Goal: Task Accomplishment & Management: Complete application form

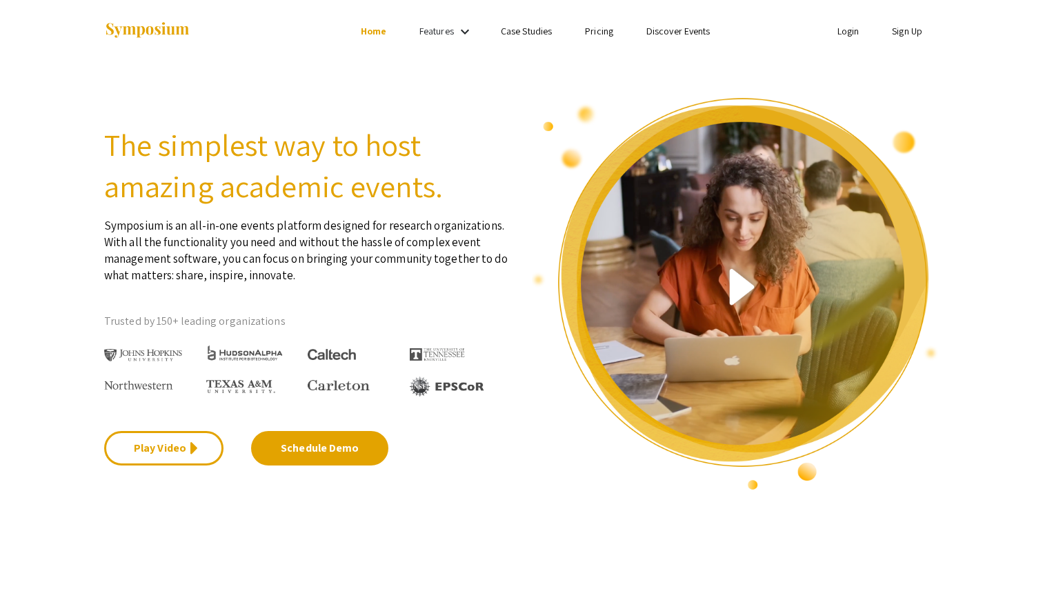
click at [894, 32] on link "Sign Up" at bounding box center [907, 31] width 30 height 12
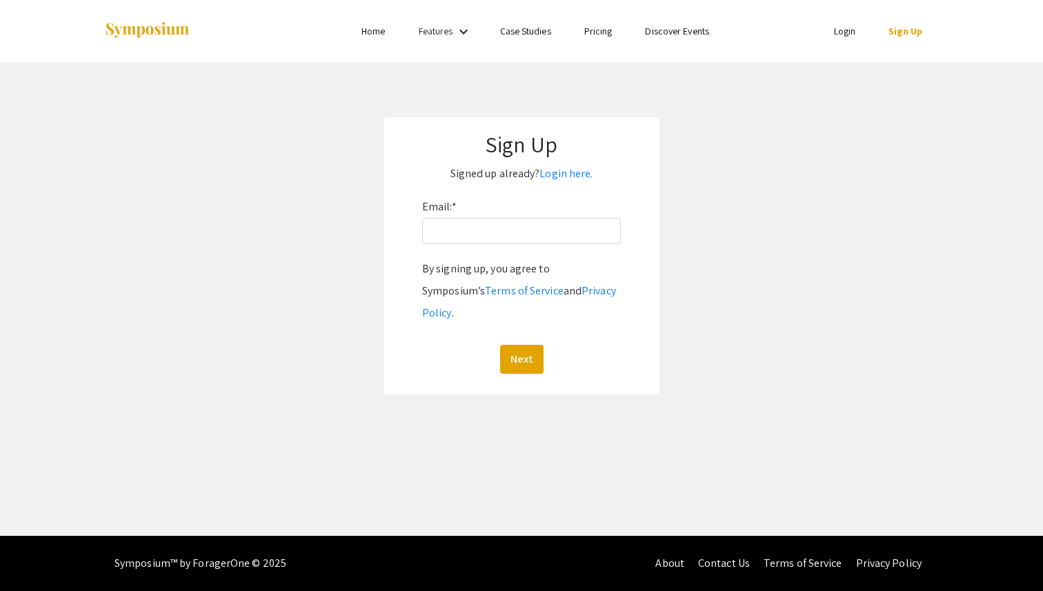
click at [504, 253] on div "Email: * By signing up, you agree to Symposium’s Terms of Service and Privacy P…" at bounding box center [521, 285] width 199 height 178
click at [504, 230] on input "Email: *" at bounding box center [521, 231] width 199 height 26
drag, startPoint x: 515, startPoint y: 228, endPoint x: 482, endPoint y: 228, distance: 32.4
click at [482, 228] on input "halmurai@andrew.cmu.edu" at bounding box center [521, 231] width 199 height 26
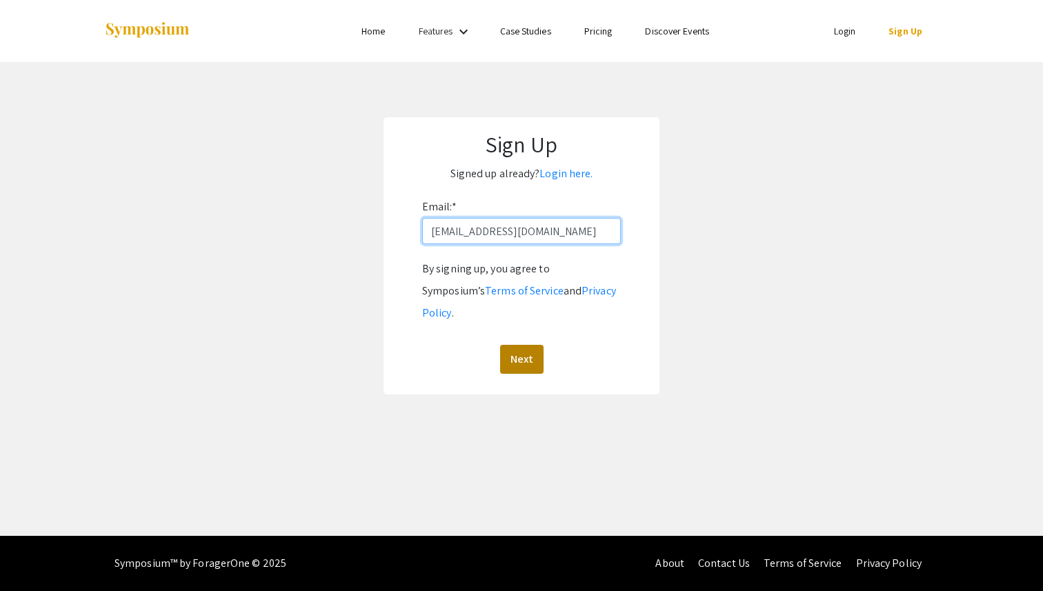
type input "halmurai@qatar.cmu.edu"
click at [528, 345] on button "Next" at bounding box center [521, 359] width 43 height 29
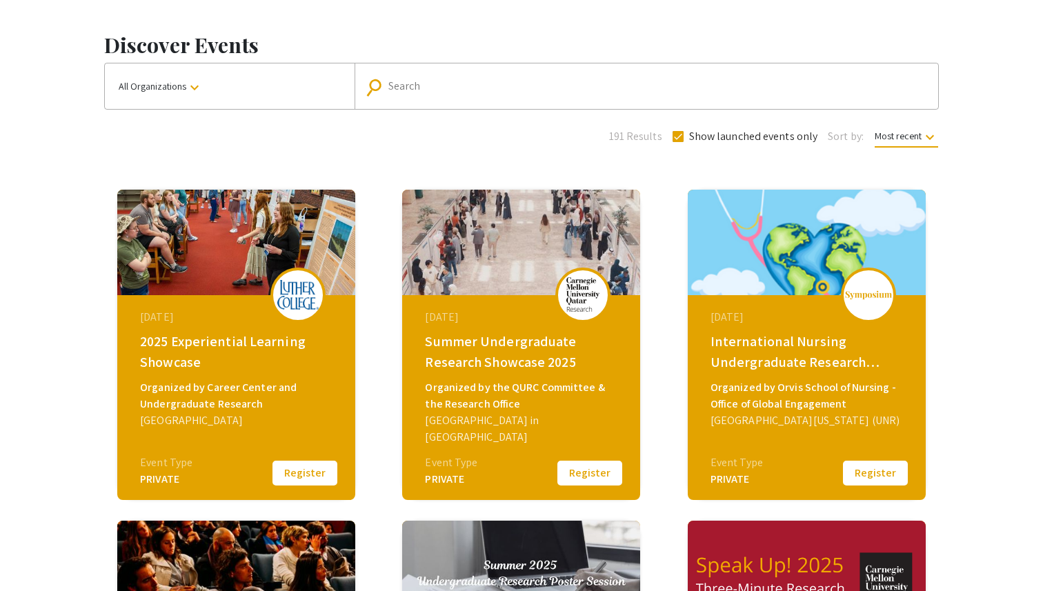
scroll to position [46, 0]
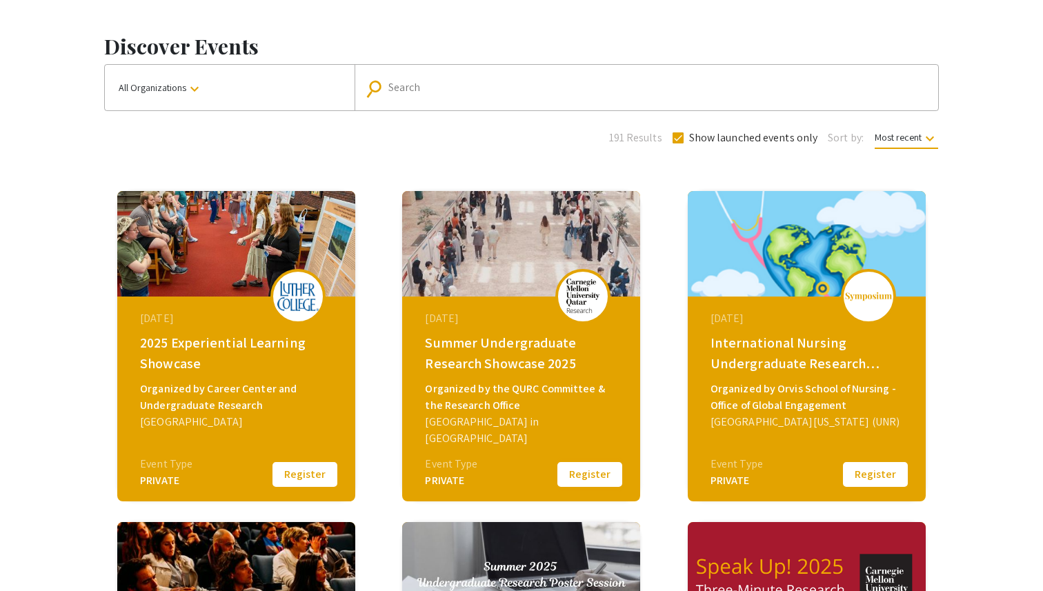
click at [596, 466] on button "Register" at bounding box center [589, 474] width 69 height 29
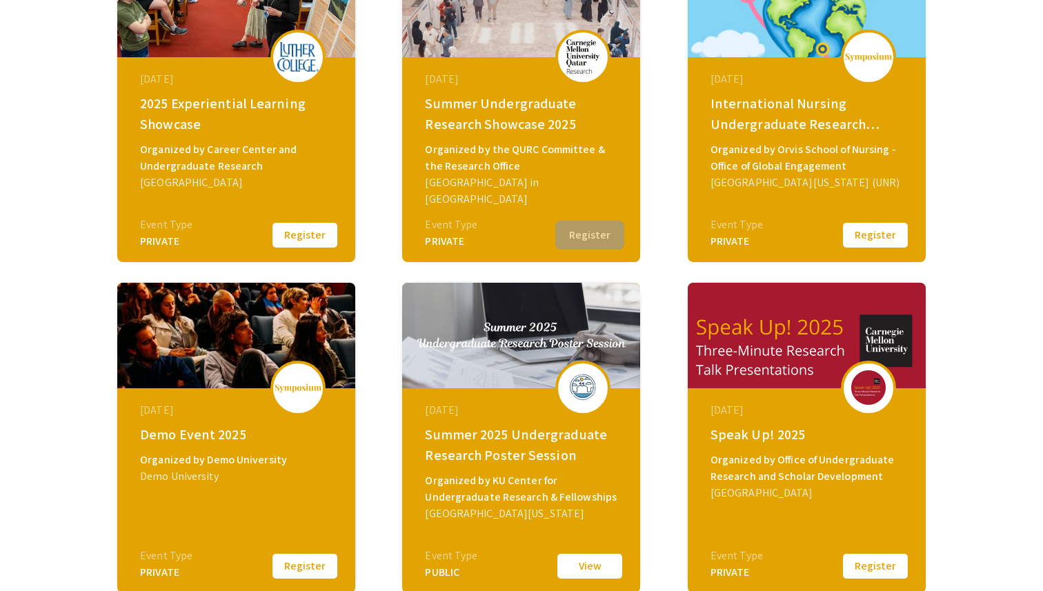
scroll to position [286, 0]
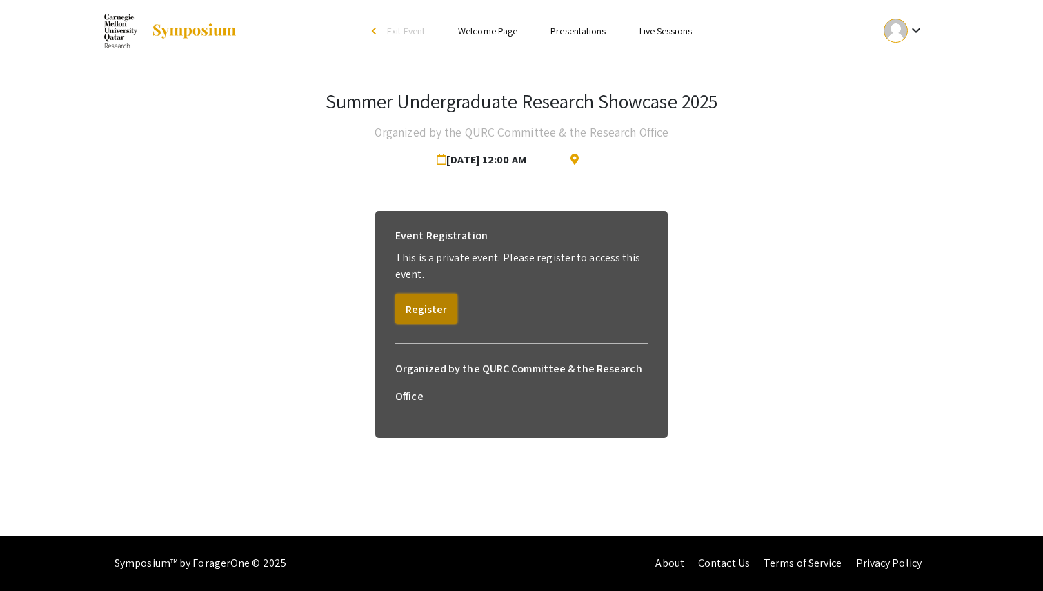
click at [437, 311] on button "Register" at bounding box center [426, 309] width 62 height 30
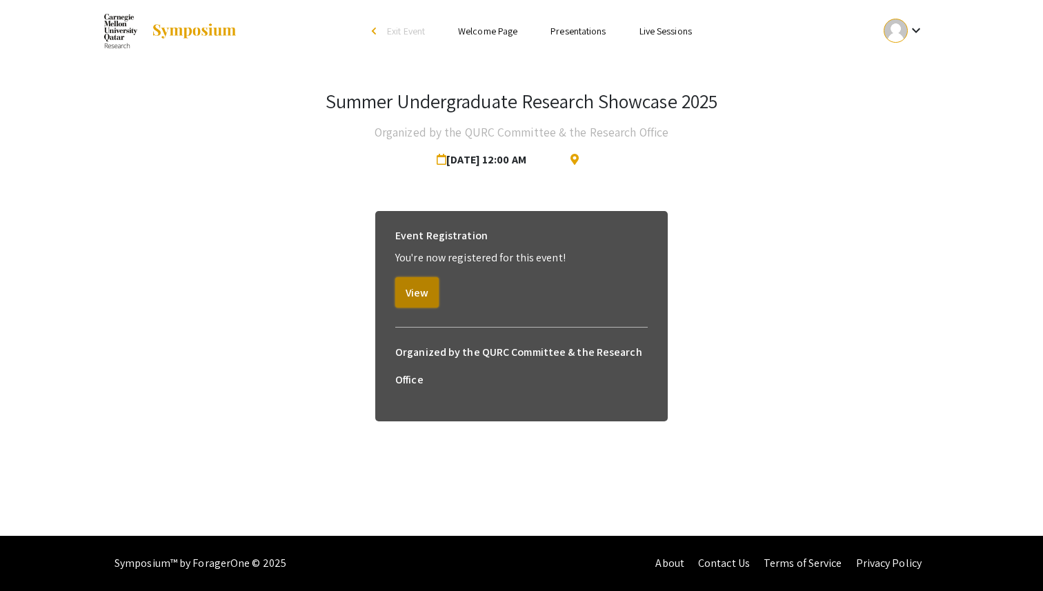
click at [434, 306] on button "View" at bounding box center [416, 292] width 43 height 30
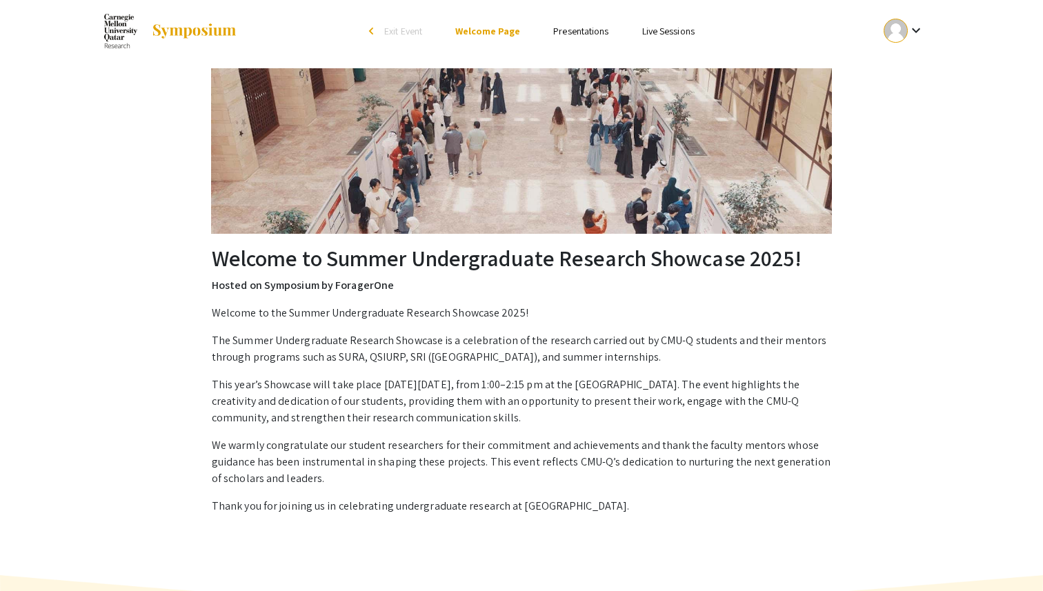
click at [914, 24] on mat-icon "keyboard_arrow_down" at bounding box center [916, 30] width 17 height 17
click at [847, 21] on div at bounding box center [521, 295] width 1043 height 591
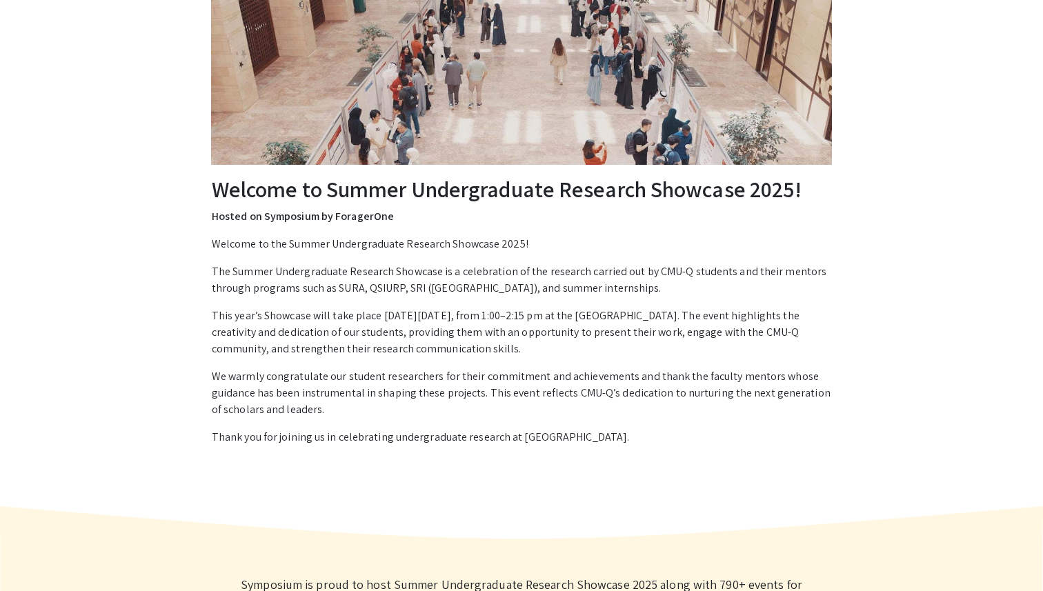
scroll to position [79, 0]
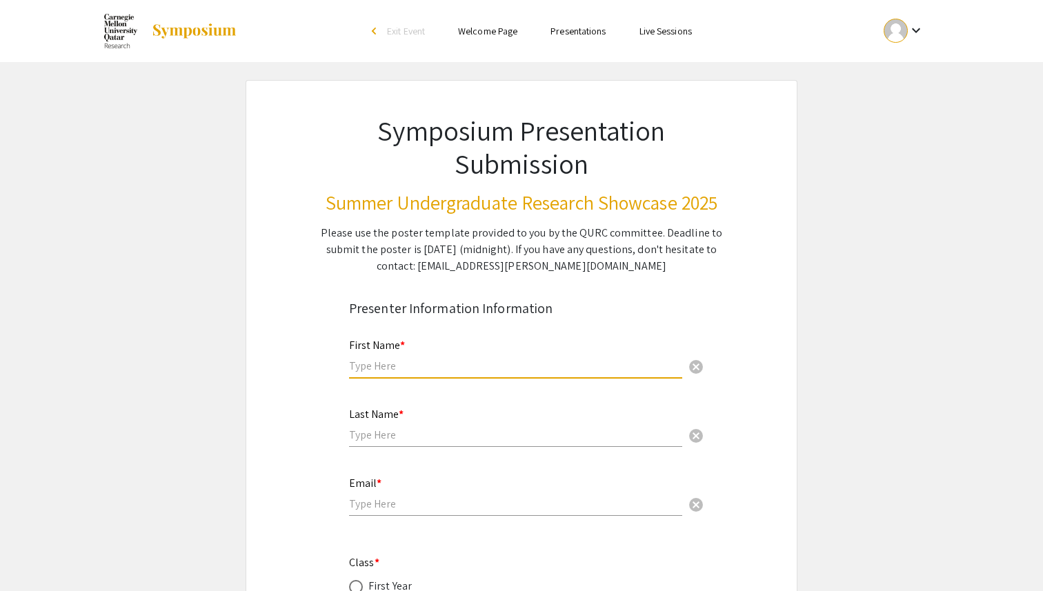
click at [450, 362] on input "text" at bounding box center [515, 366] width 333 height 14
type input "Hind"
click at [429, 438] on input "text" at bounding box center [515, 435] width 333 height 14
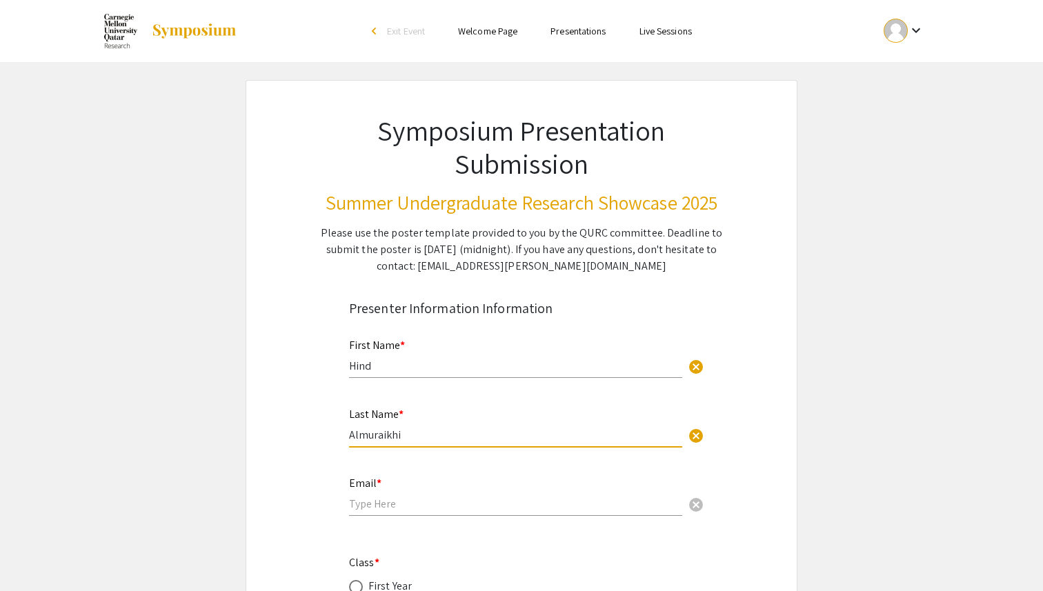
type input "Almuraikhi"
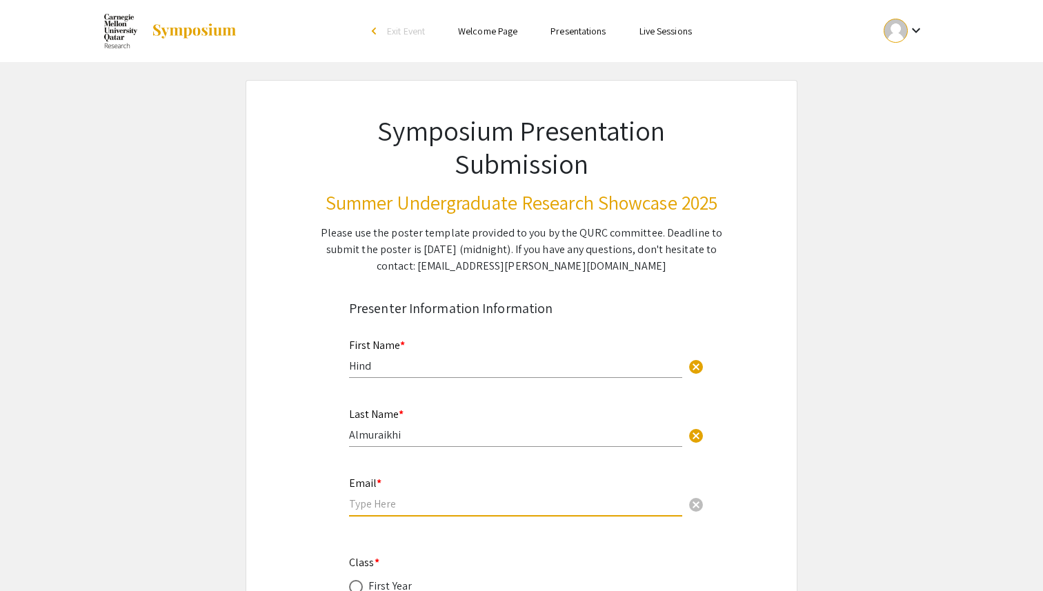
click at [449, 507] on input "email" at bounding box center [515, 504] width 333 height 14
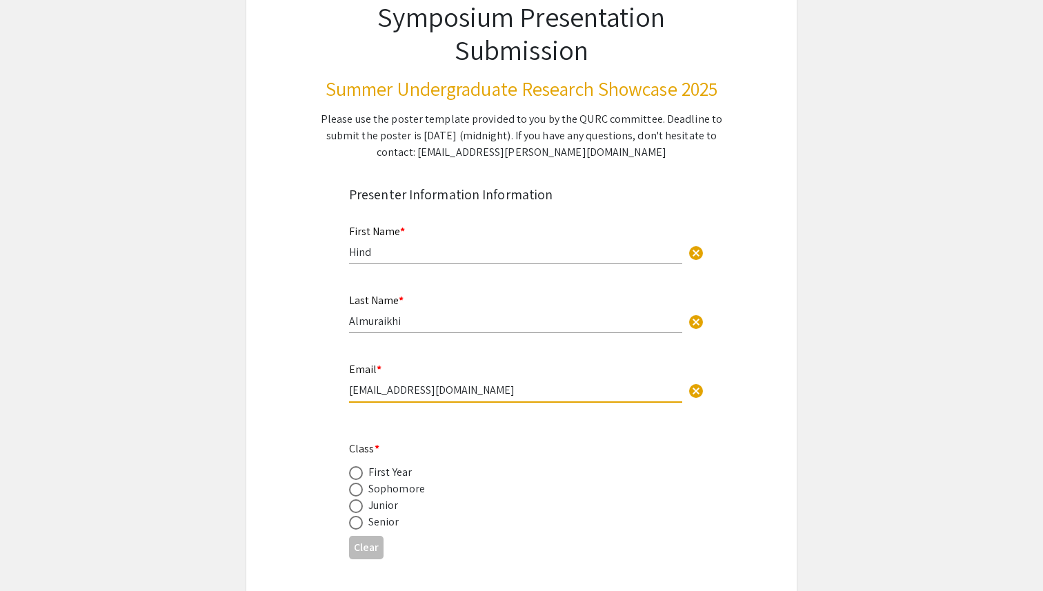
scroll to position [145, 0]
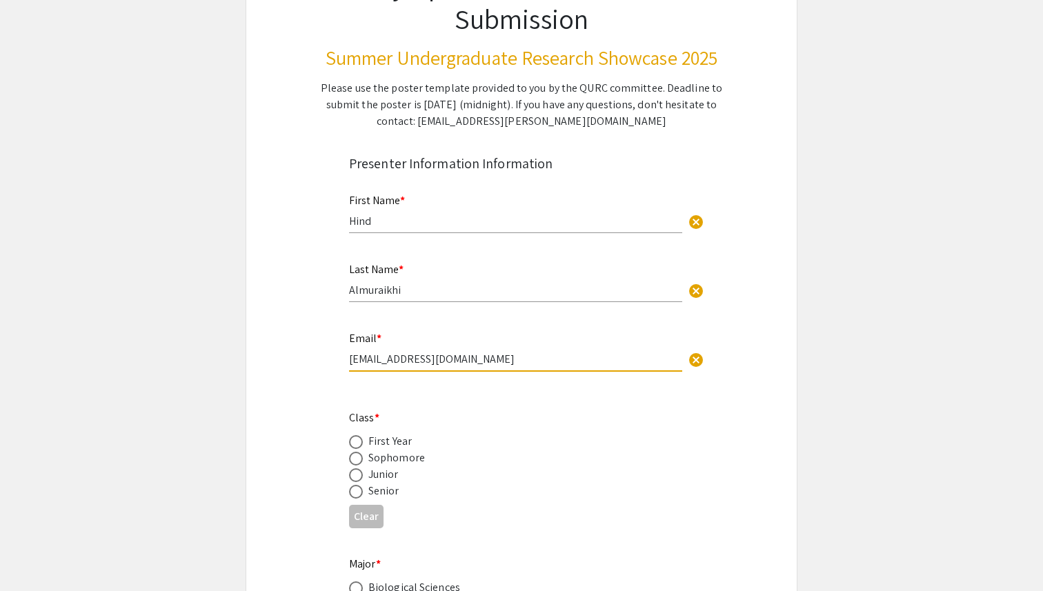
type input "halmurai@qatar.cmu.edu"
click at [361, 462] on span at bounding box center [356, 459] width 14 height 14
click at [361, 462] on input "radio" at bounding box center [356, 459] width 14 height 14
radio input "true"
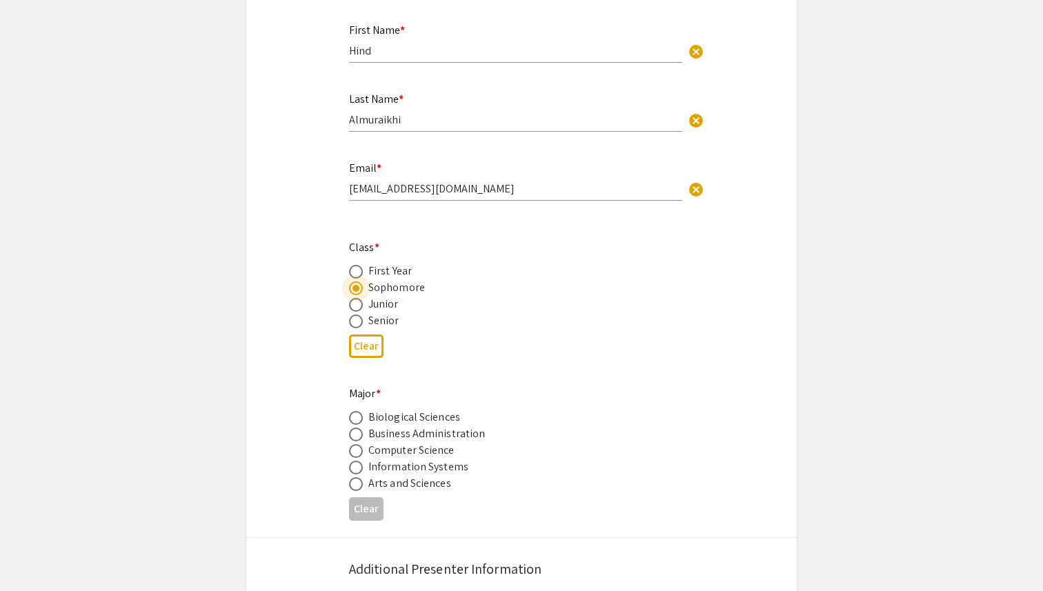
scroll to position [347, 0]
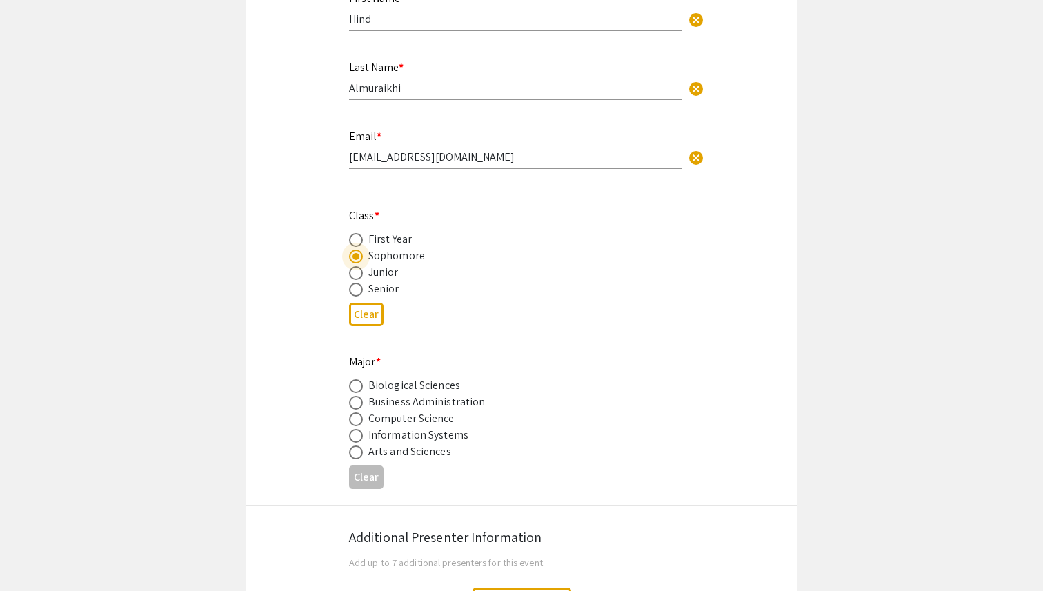
click at [356, 440] on span at bounding box center [356, 436] width 14 height 14
click at [356, 440] on input "radio" at bounding box center [356, 436] width 14 height 14
radio input "true"
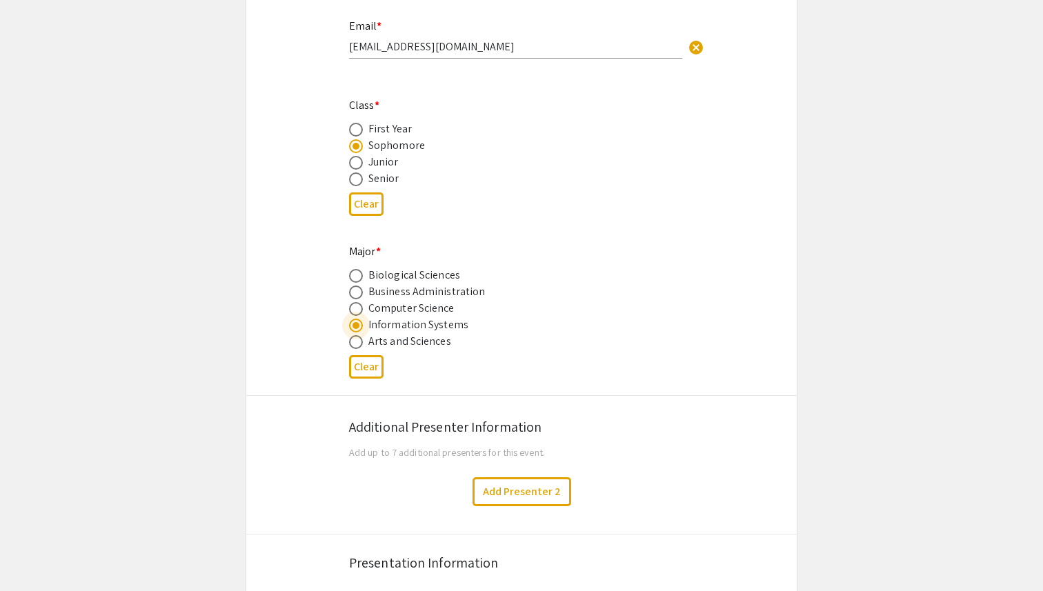
scroll to position [467, 0]
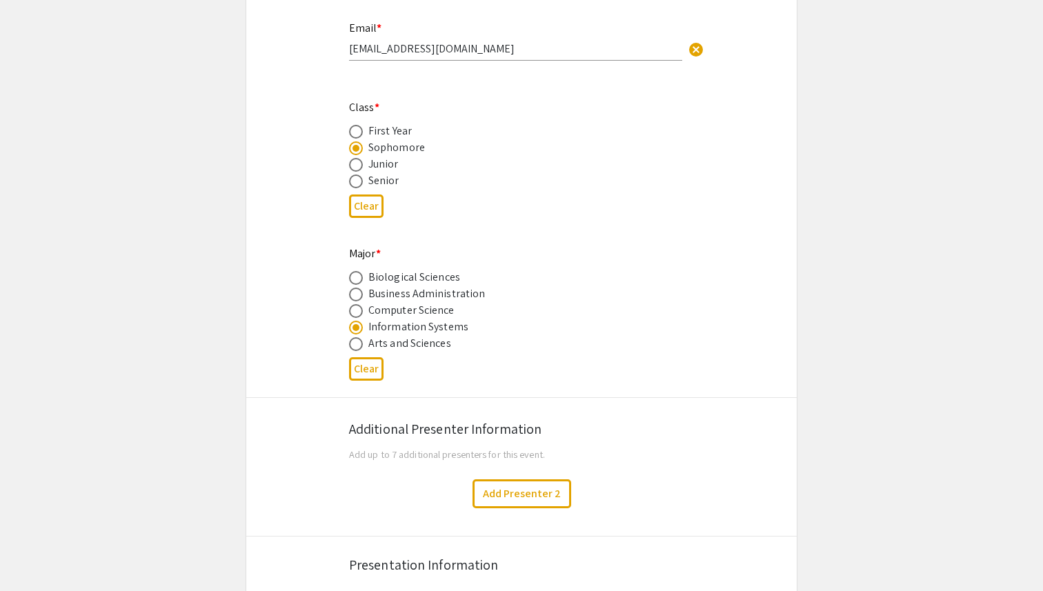
scroll to position [443, 0]
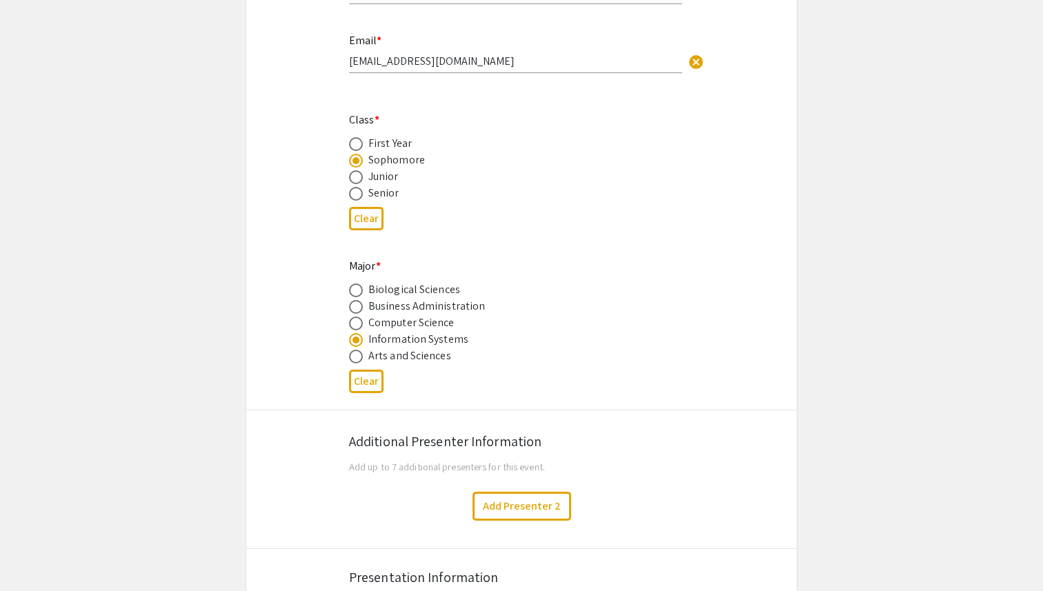
click at [353, 362] on span at bounding box center [356, 357] width 14 height 14
click at [353, 362] on input "radio" at bounding box center [356, 357] width 14 height 14
radio input "true"
click at [355, 346] on span at bounding box center [356, 340] width 14 height 14
click at [355, 346] on input "radio" at bounding box center [356, 340] width 14 height 14
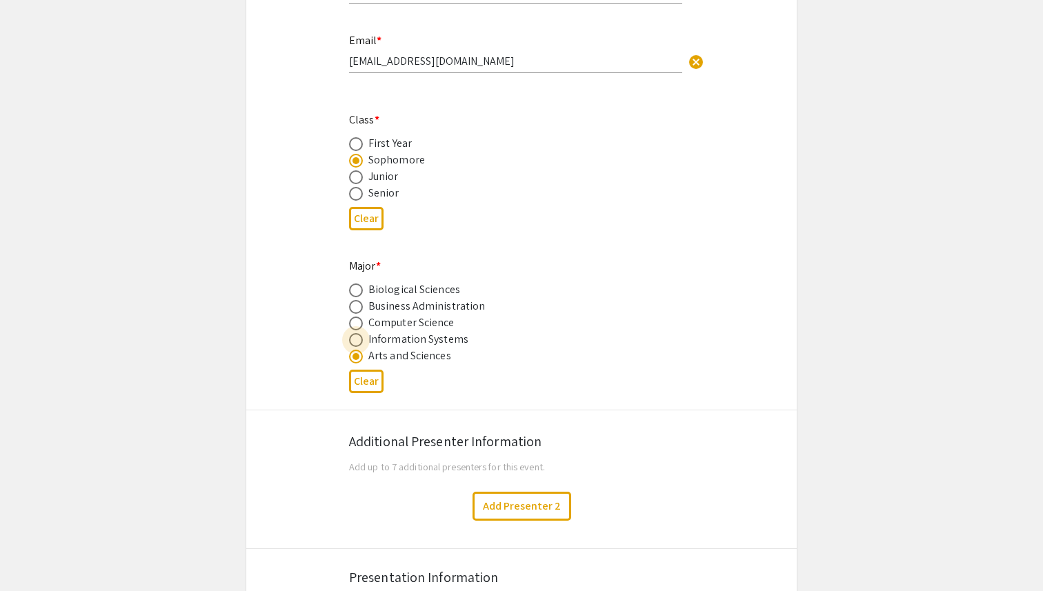
radio input "true"
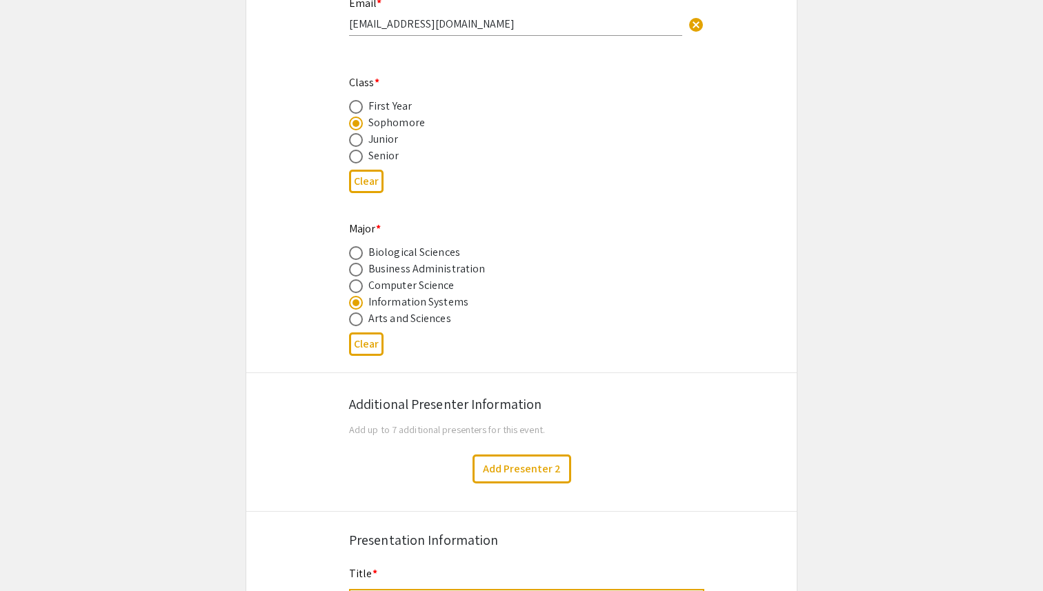
scroll to position [495, 0]
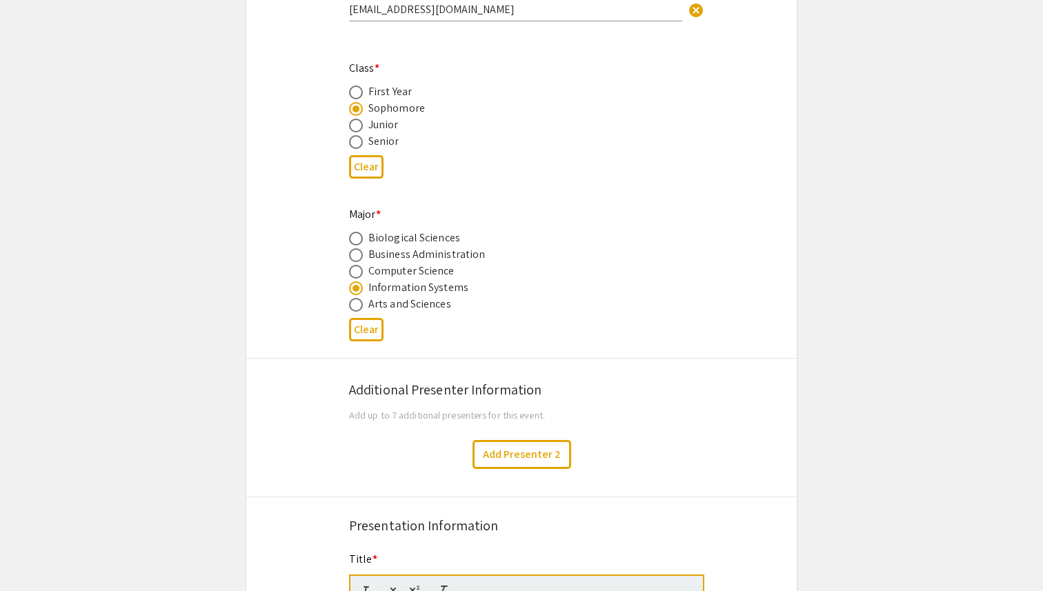
click at [355, 311] on span at bounding box center [356, 305] width 14 height 14
click at [355, 311] on input "radio" at bounding box center [356, 305] width 14 height 14
radio input "true"
click at [351, 279] on span at bounding box center [356, 272] width 14 height 14
click at [351, 279] on input "radio" at bounding box center [356, 272] width 14 height 14
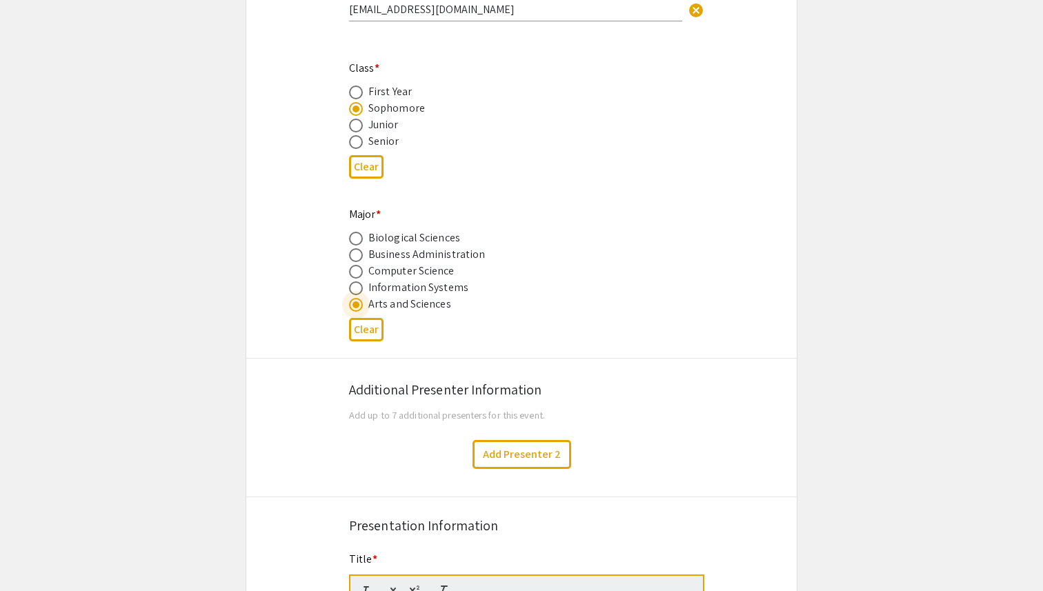
radio input "true"
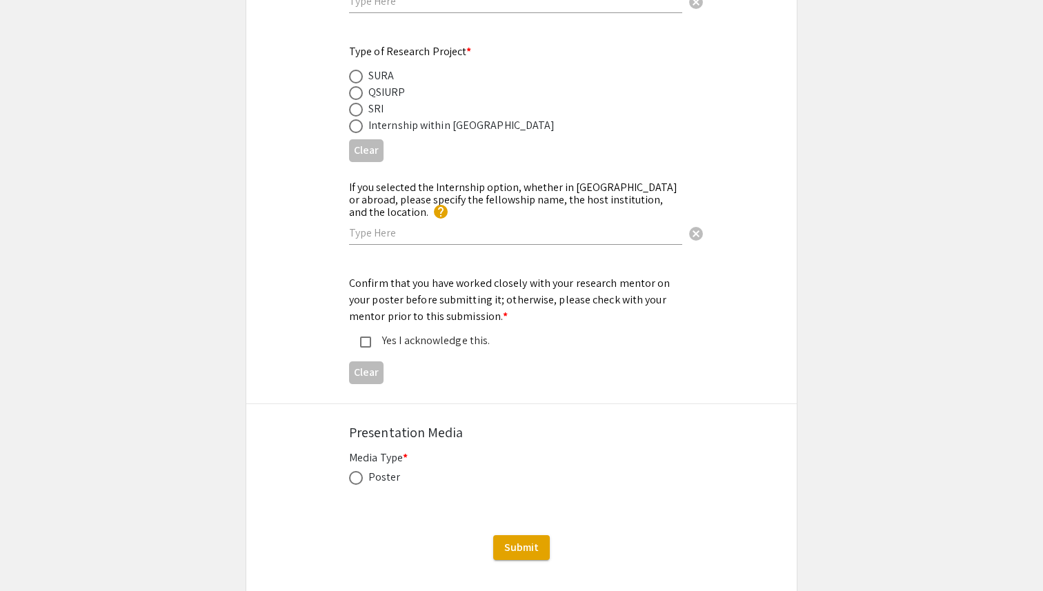
scroll to position [1713, 0]
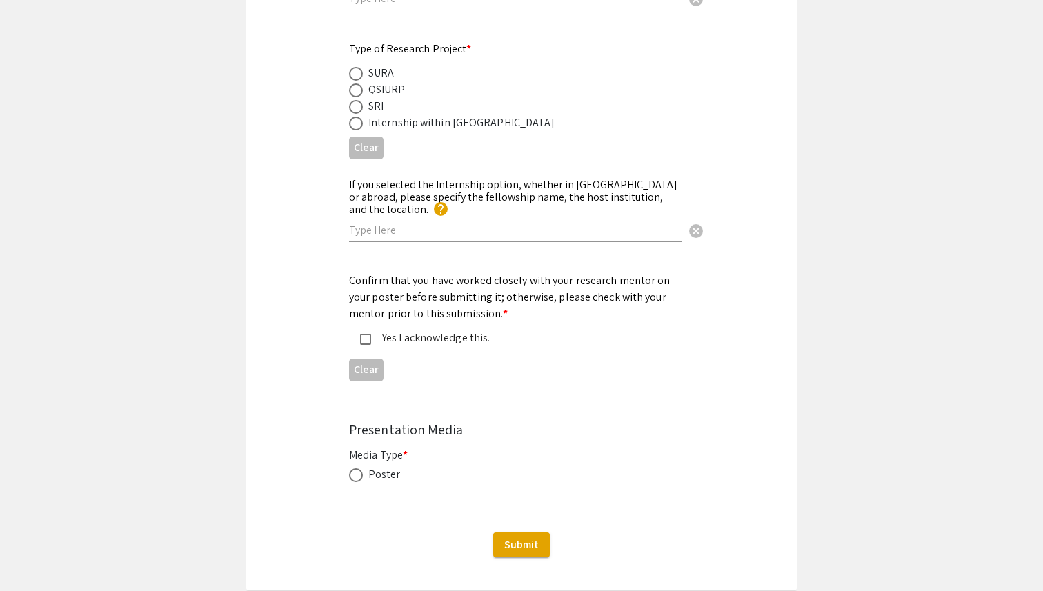
click at [364, 470] on label at bounding box center [358, 476] width 19 height 14
click at [363, 470] on input "radio" at bounding box center [356, 476] width 14 height 14
radio input "true"
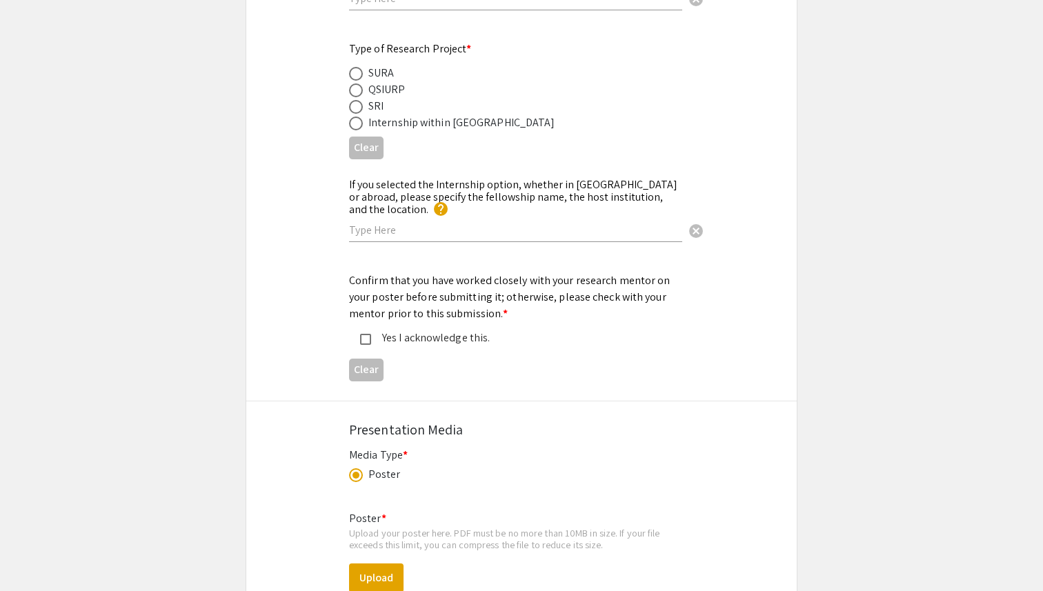
click at [363, 334] on mat-pseudo-checkbox at bounding box center [365, 339] width 11 height 11
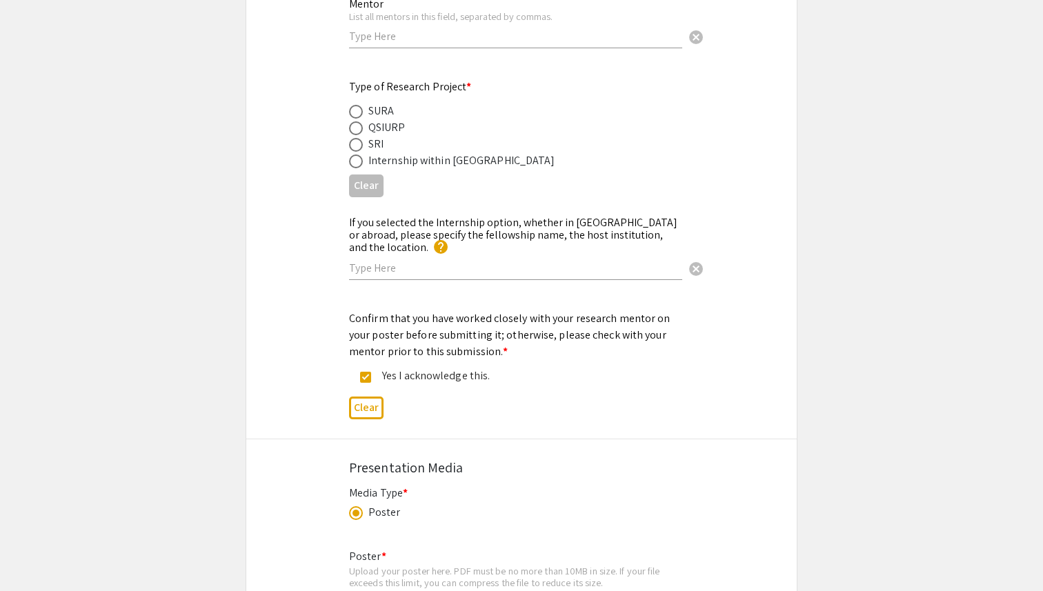
scroll to position [1661, 0]
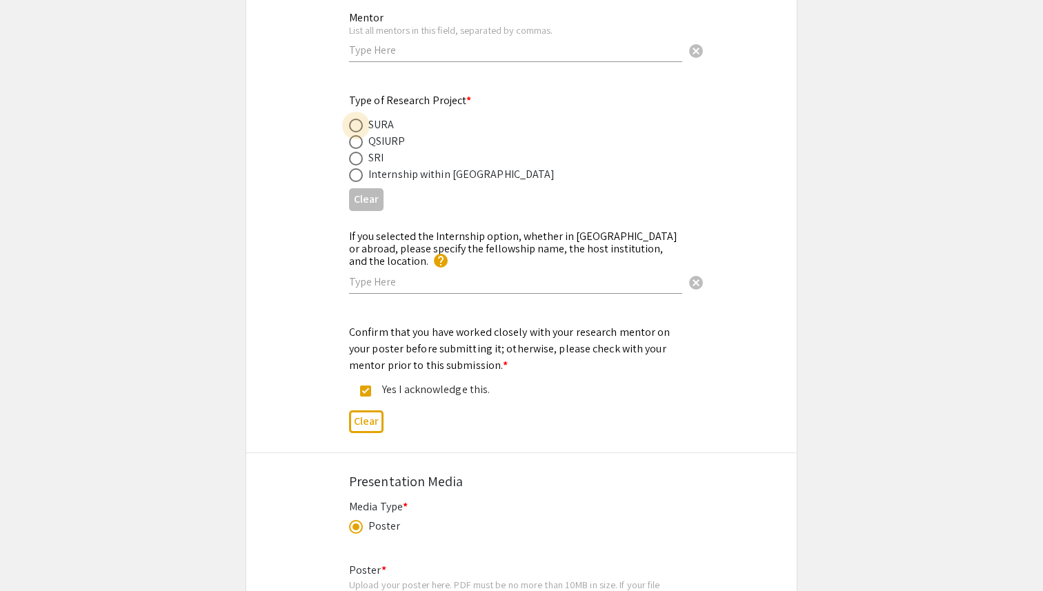
click at [361, 128] on span at bounding box center [356, 126] width 14 height 14
click at [361, 128] on input "radio" at bounding box center [356, 126] width 14 height 14
radio input "true"
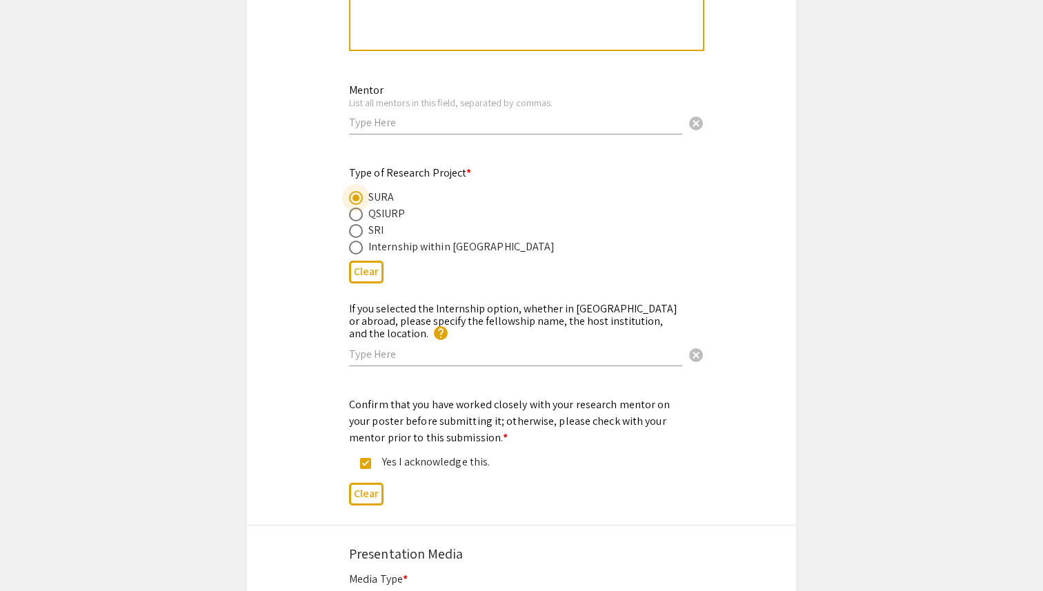
scroll to position [1577, 0]
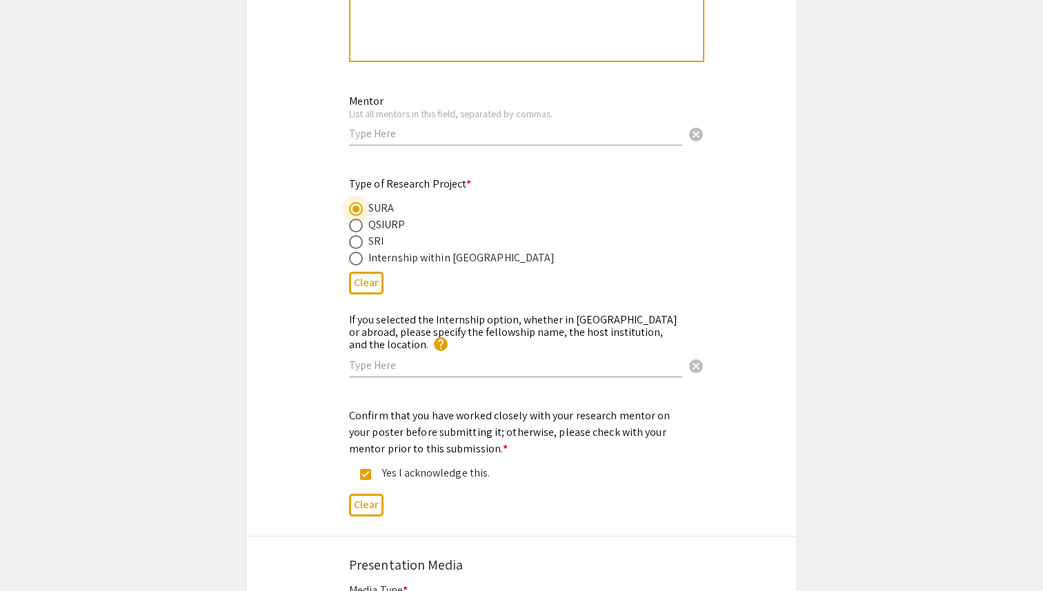
click at [428, 128] on div "Mentor List all mentors in this field, separated by commas. cancel" at bounding box center [515, 113] width 333 height 64
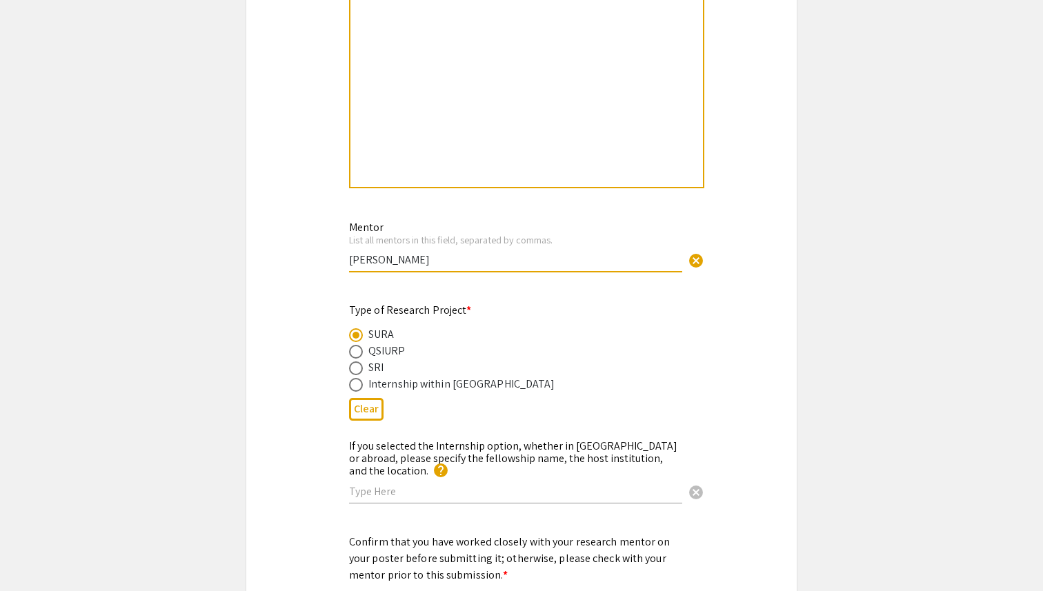
type input "Professor Jocelyn Belanger"
click at [432, 151] on div at bounding box center [527, 83] width 353 height 207
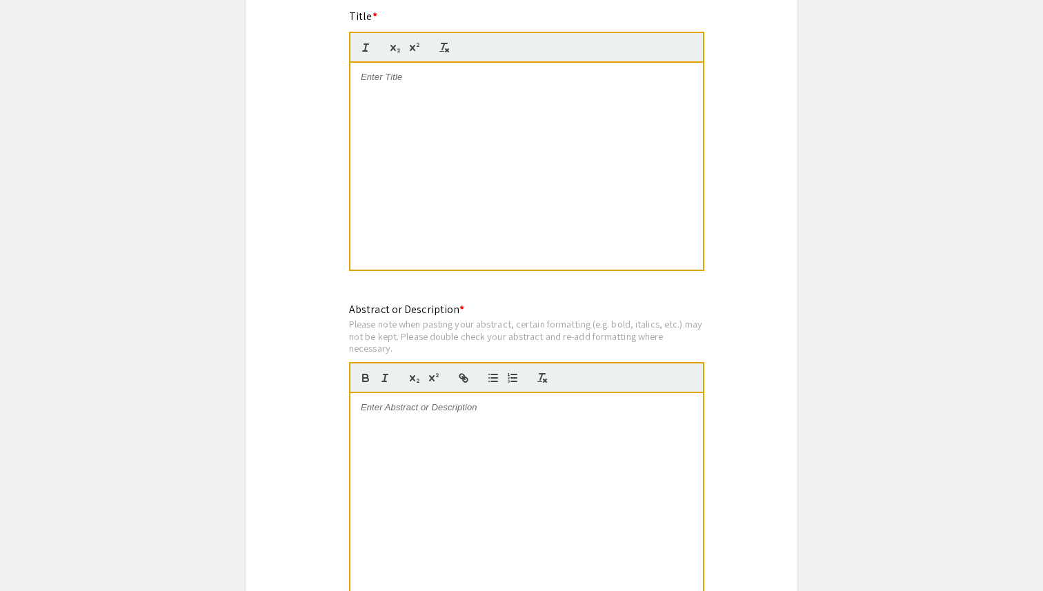
scroll to position [900, 0]
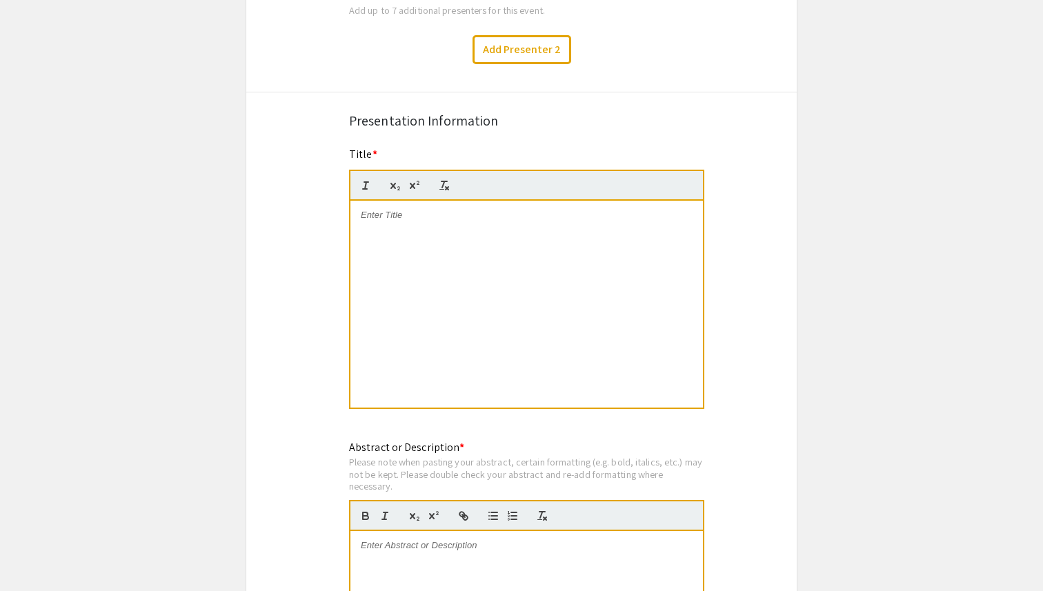
click at [373, 253] on div at bounding box center [527, 304] width 353 height 207
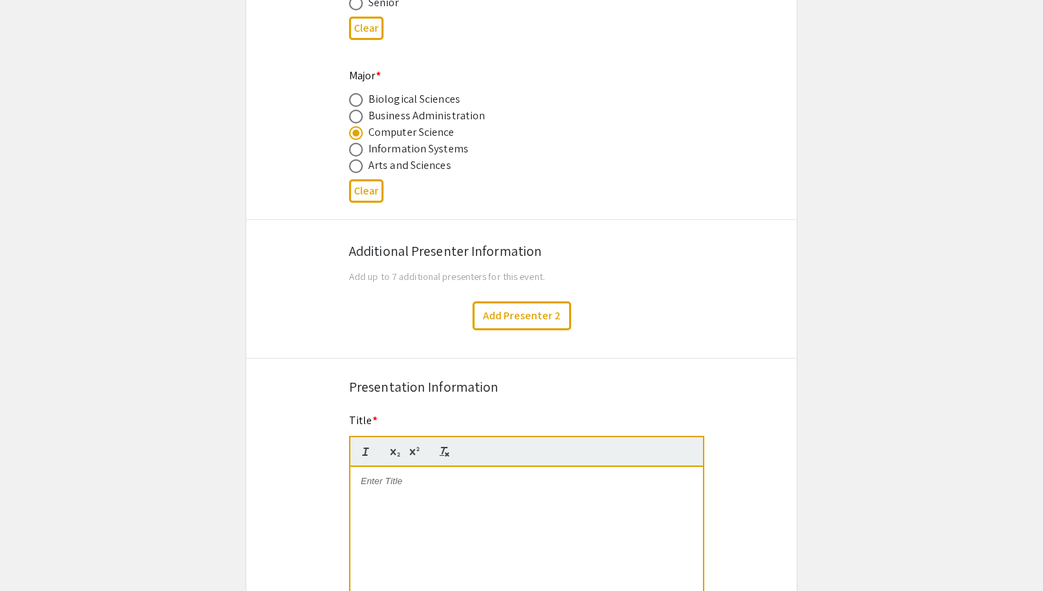
scroll to position [629, 0]
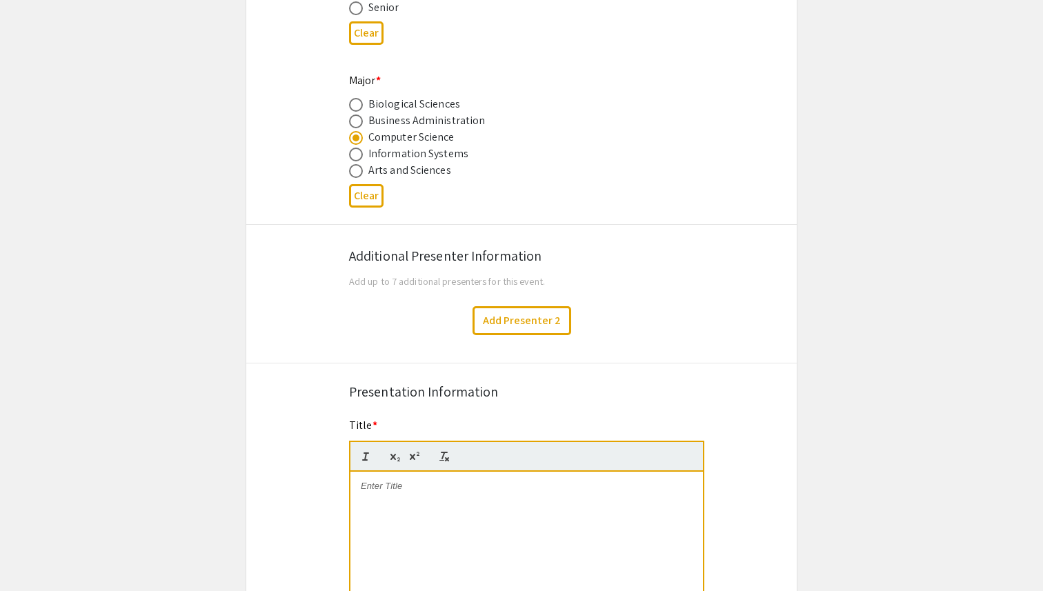
click at [354, 149] on mat-radio-button at bounding box center [358, 154] width 19 height 17
click at [354, 153] on span at bounding box center [356, 155] width 14 height 14
click at [354, 153] on input "radio" at bounding box center [356, 155] width 14 height 14
radio input "true"
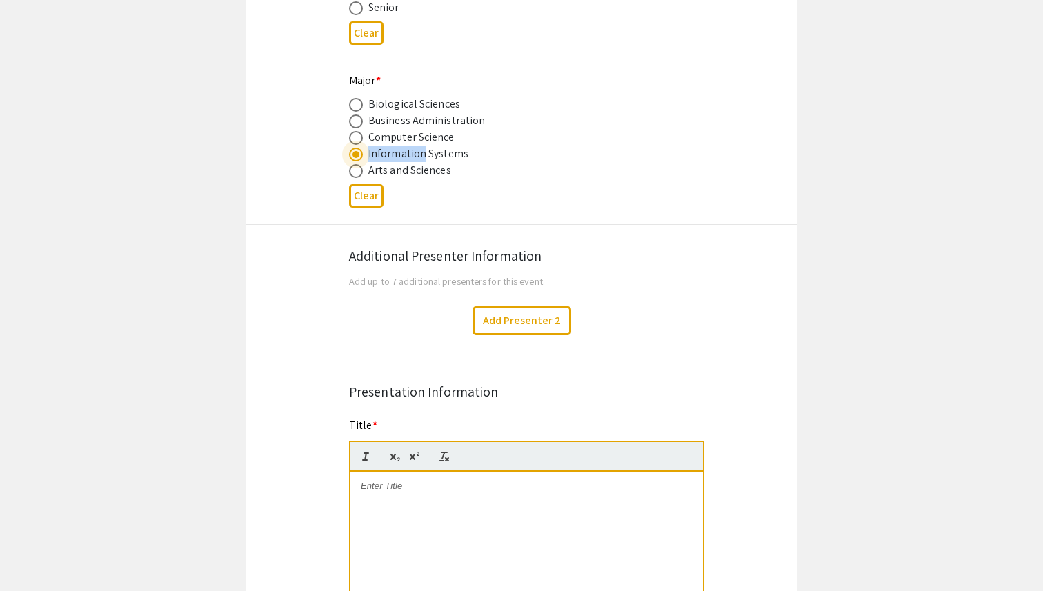
click at [355, 173] on span at bounding box center [356, 171] width 14 height 14
click at [355, 173] on input "radio" at bounding box center [356, 171] width 14 height 14
radio input "true"
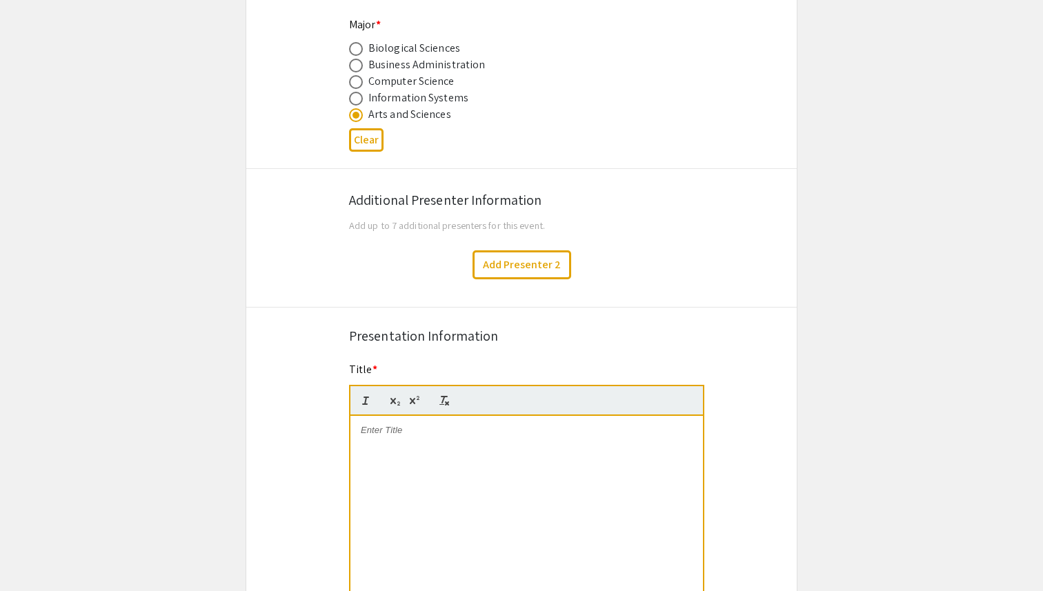
scroll to position [693, 0]
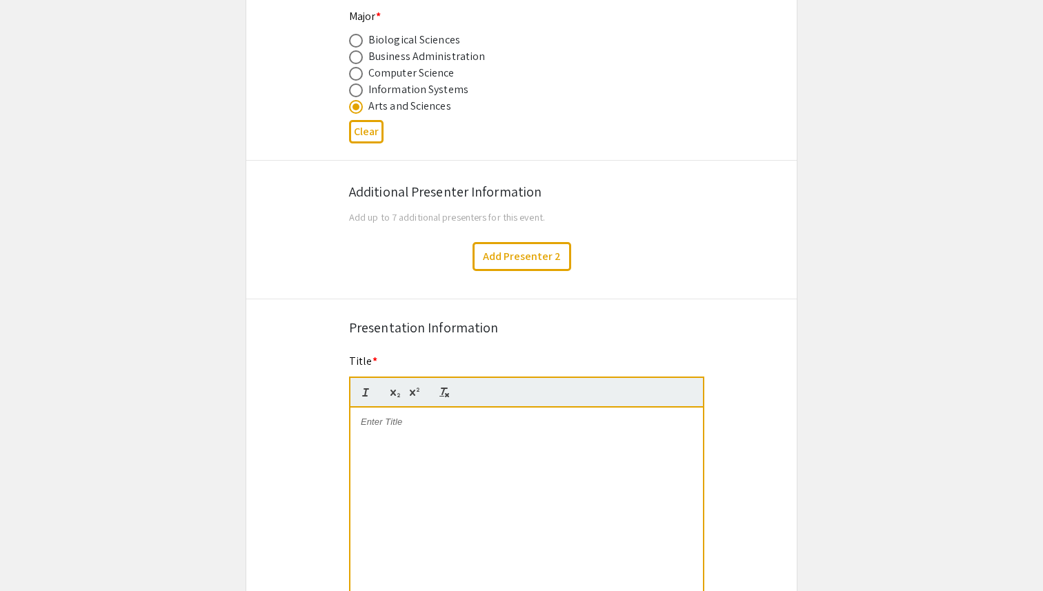
click at [359, 97] on span at bounding box center [356, 90] width 14 height 14
click at [359, 97] on input "radio" at bounding box center [356, 90] width 14 height 14
radio input "true"
click at [359, 108] on span at bounding box center [356, 107] width 14 height 14
click at [359, 108] on input "radio" at bounding box center [356, 107] width 14 height 14
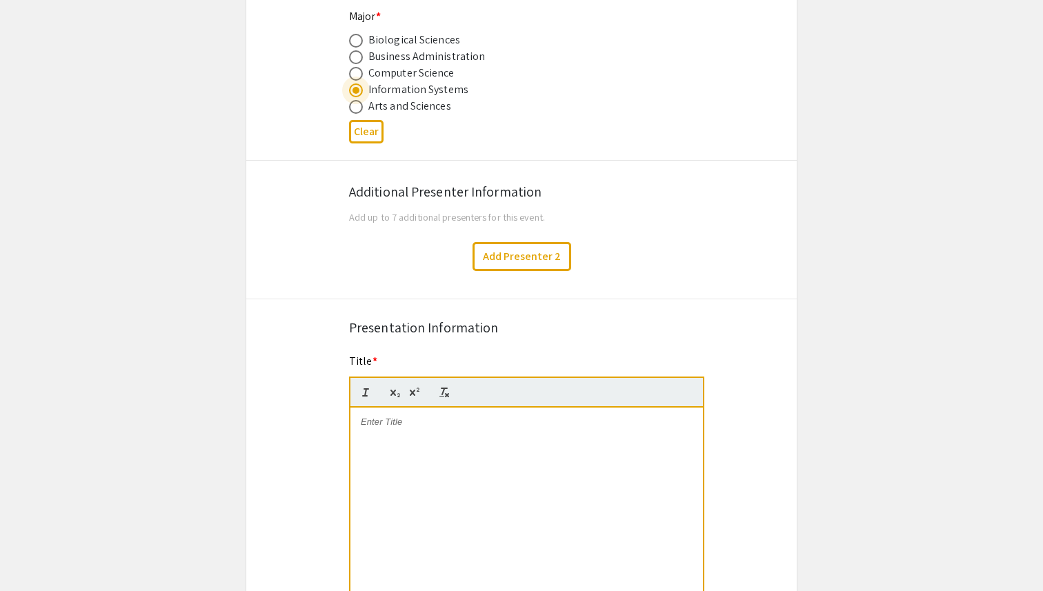
radio input "true"
click at [360, 88] on span at bounding box center [356, 90] width 14 height 14
click at [360, 88] on input "radio" at bounding box center [356, 90] width 14 height 14
radio input "true"
click at [360, 110] on span at bounding box center [356, 107] width 14 height 14
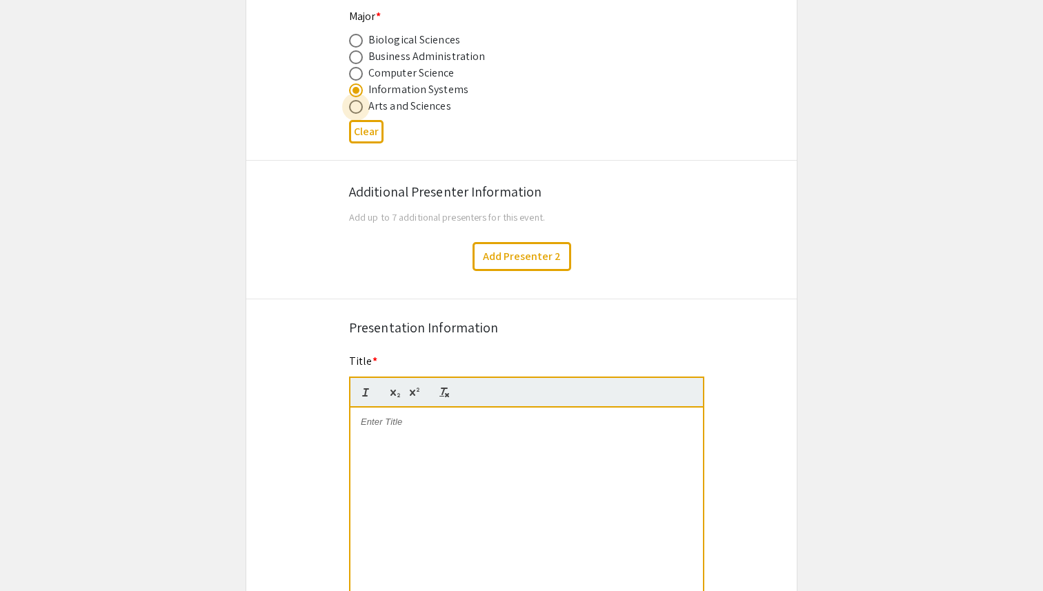
click at [360, 110] on input "radio" at bounding box center [356, 107] width 14 height 14
radio input "true"
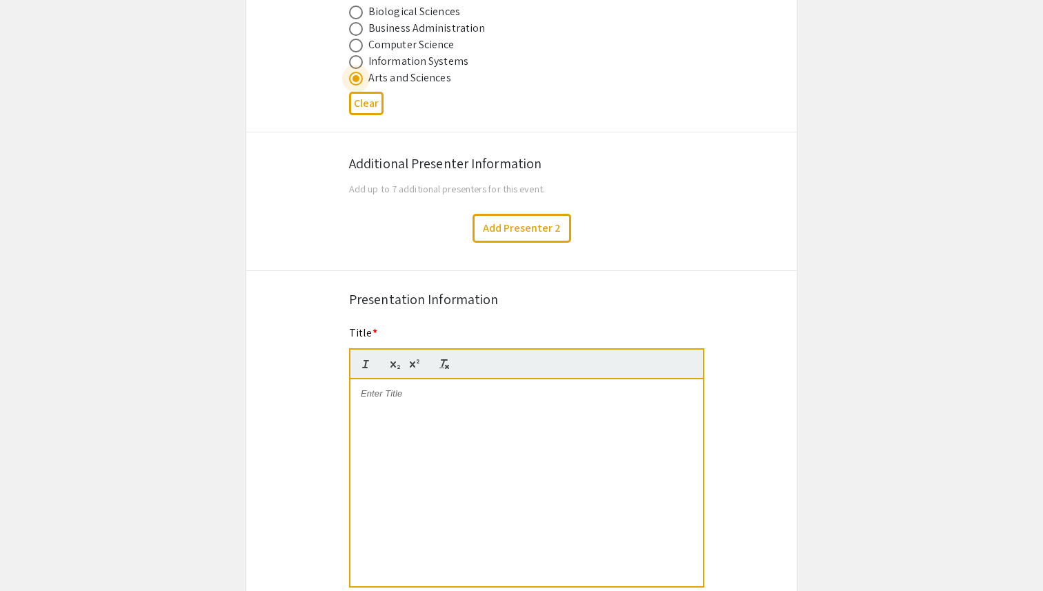
click at [254, 201] on div "Symposium Presentation Submission Summer Undergraduate Research Showcase 2025 P…" at bounding box center [522, 534] width 552 height 2350
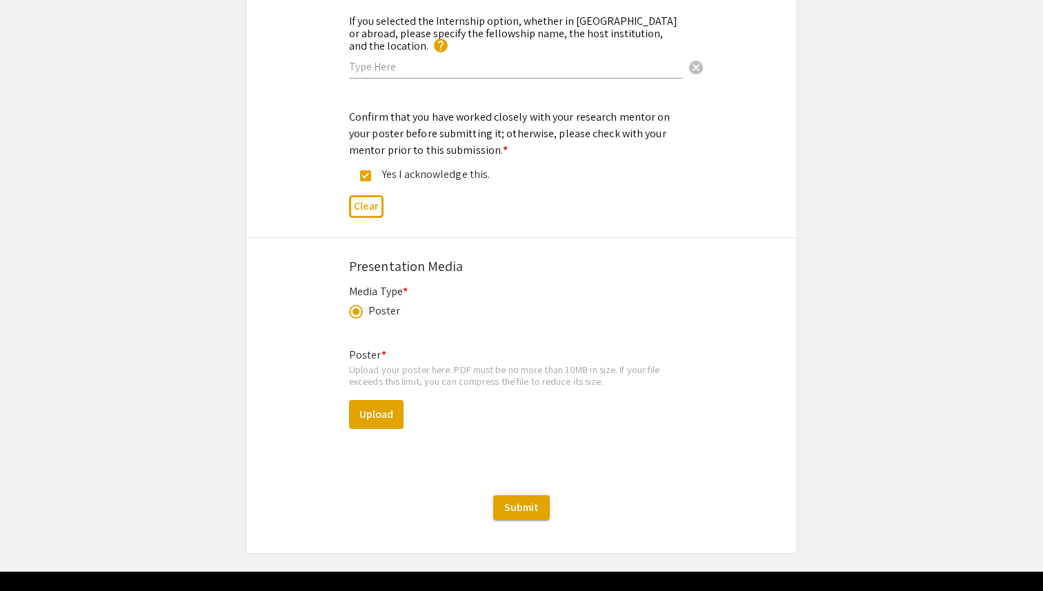
scroll to position [1903, 0]
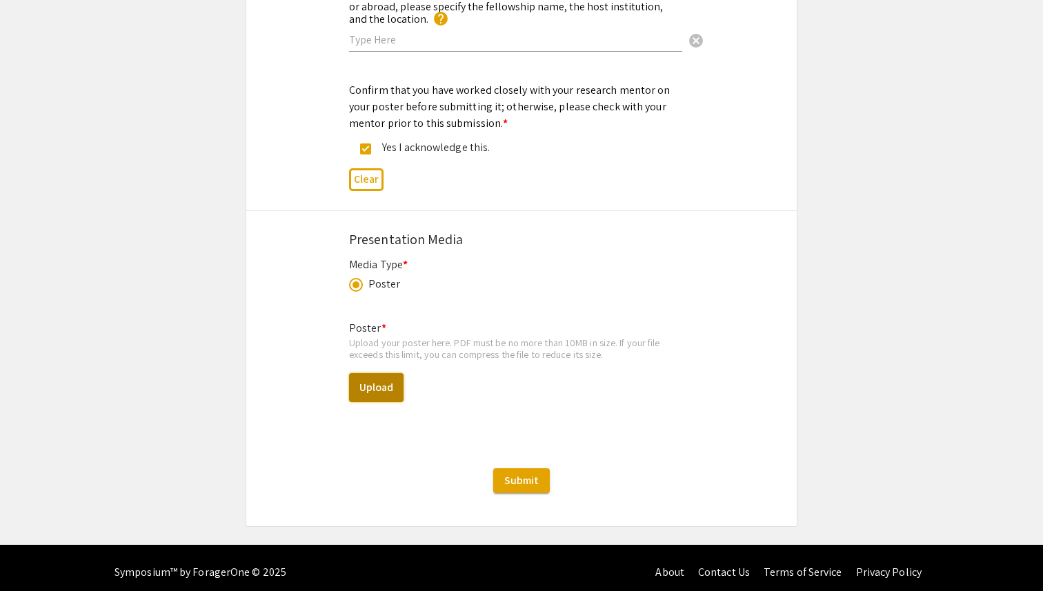
click at [368, 380] on button "Upload" at bounding box center [376, 387] width 55 height 29
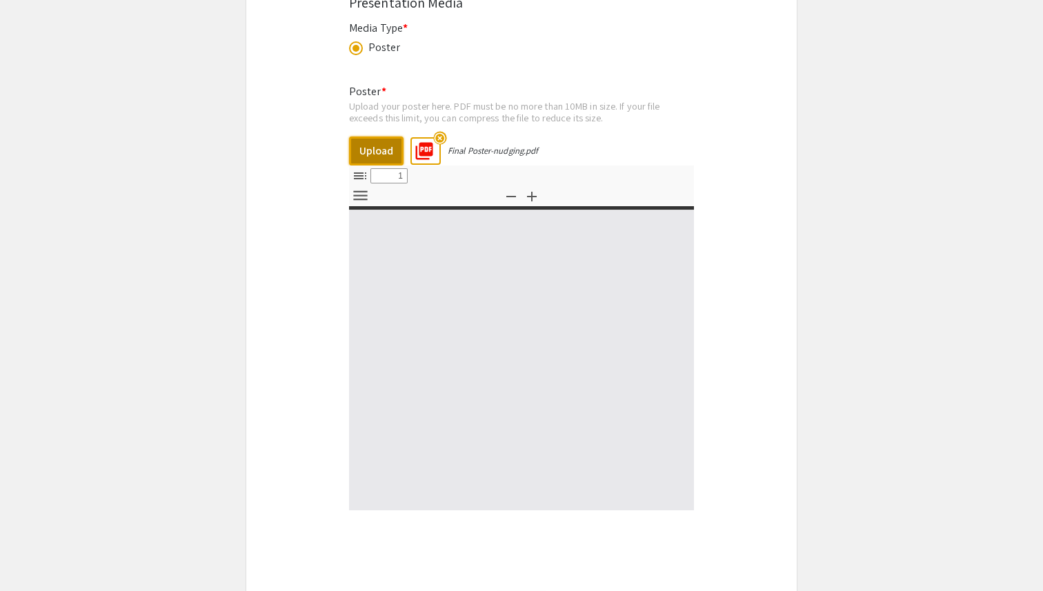
scroll to position [2147, 0]
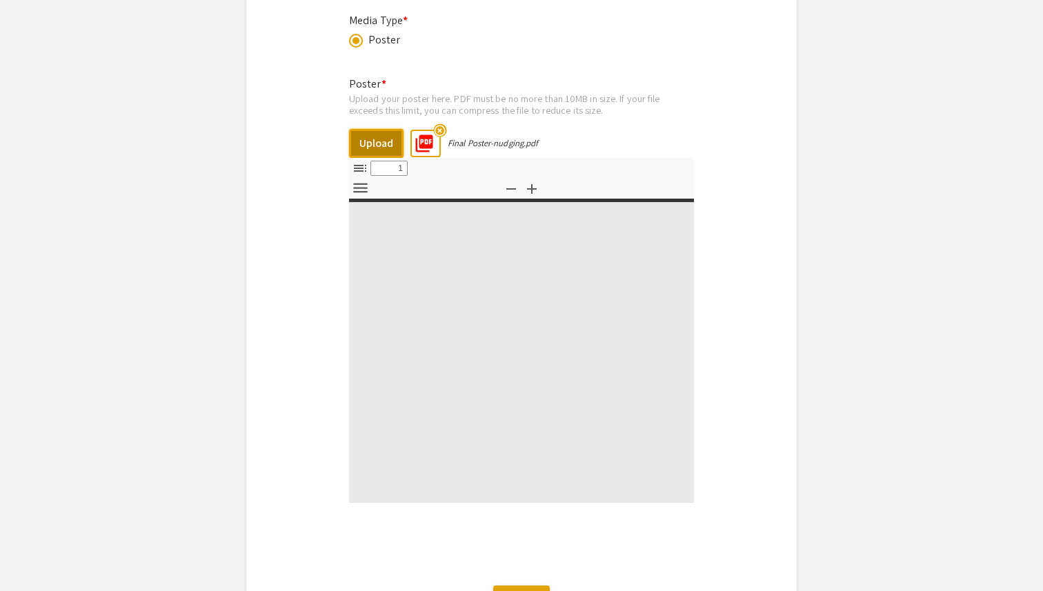
type input "0"
select select "custom"
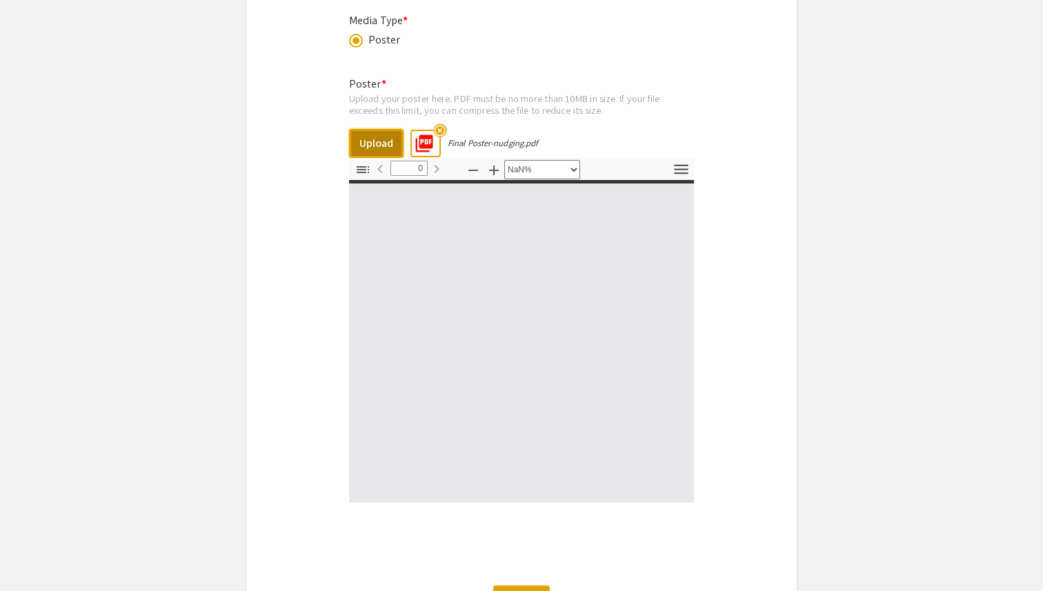
type input "1"
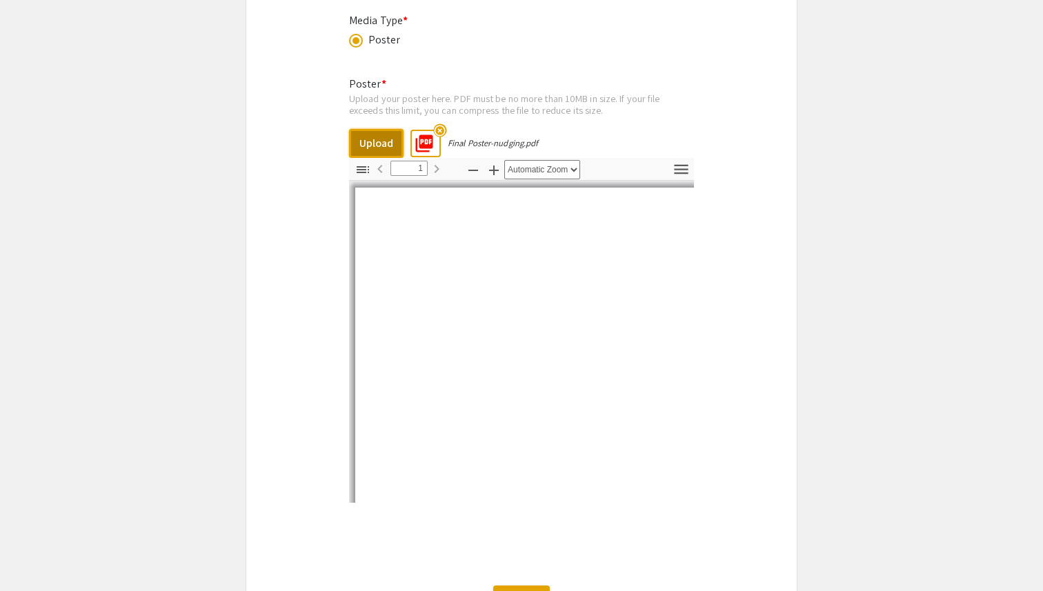
select select "auto"
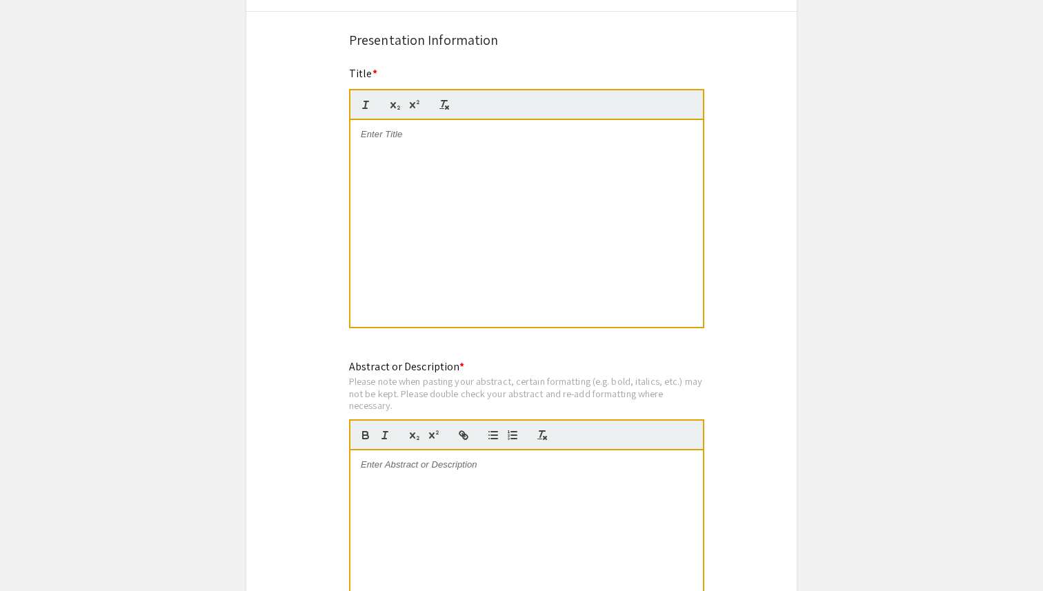
scroll to position [986, 0]
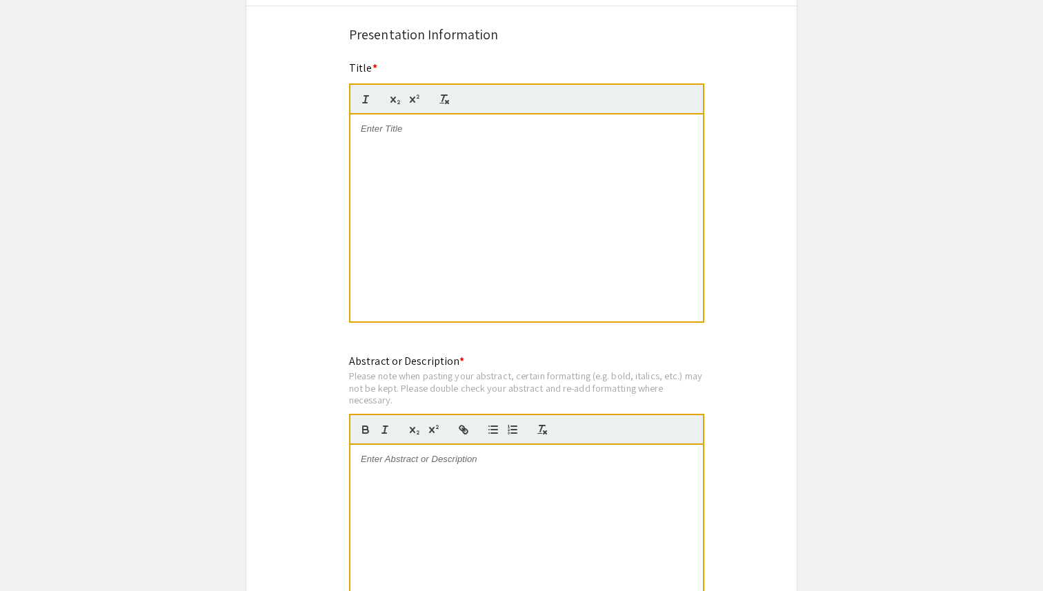
click at [414, 132] on p at bounding box center [527, 129] width 332 height 12
click at [531, 161] on div "Nudging and Waste Management: A Literature Review" at bounding box center [527, 218] width 353 height 207
click at [426, 137] on div "Nudging and Waste Management: A Literature Review" at bounding box center [527, 218] width 353 height 207
click at [377, 135] on p "Nudging and Waste Management: A Literature Review" at bounding box center [527, 129] width 332 height 12
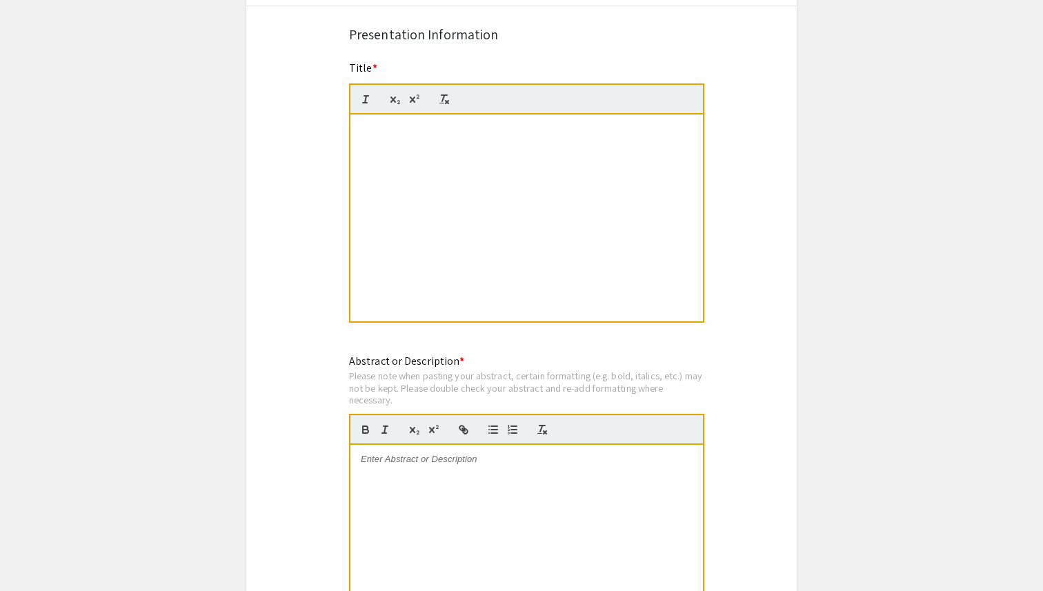
click at [373, 192] on div "Nudging and Waste Management: A Literature Review" at bounding box center [527, 218] width 353 height 207
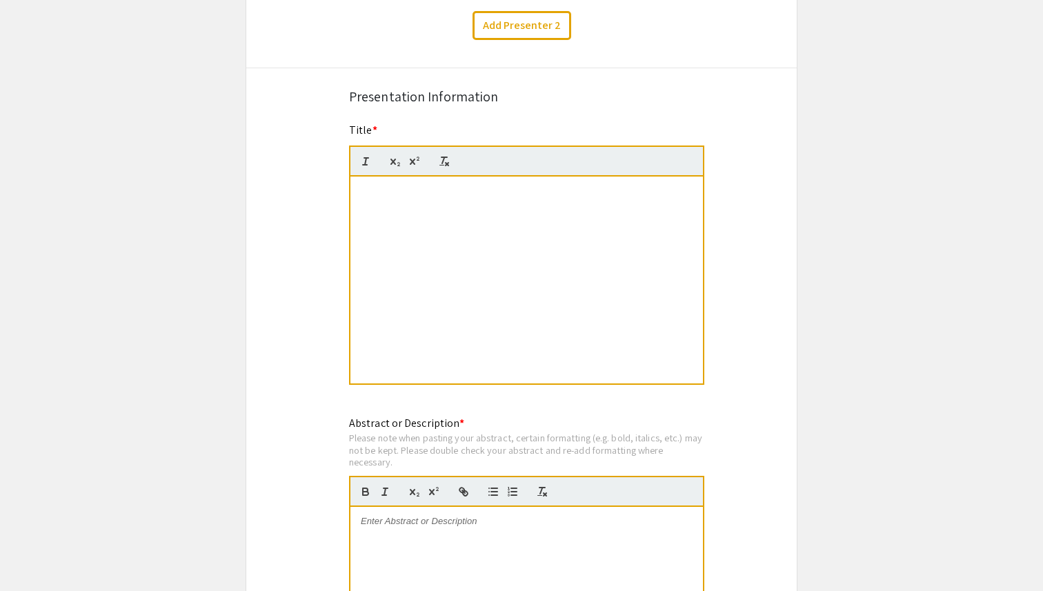
click at [415, 528] on p at bounding box center [527, 521] width 332 height 12
click at [408, 190] on strong "Nudging and Waste Management: A Literature Review" at bounding box center [477, 191] width 233 height 10
drag, startPoint x: 613, startPoint y: 201, endPoint x: 335, endPoint y: 207, distance: 277.5
click at [335, 208] on div "Symposium Presentation Submission Summer Undergraduate Research Showcase 2025 P…" at bounding box center [522, 512] width 552 height 2712
drag, startPoint x: 408, startPoint y: 194, endPoint x: 366, endPoint y: 193, distance: 41.4
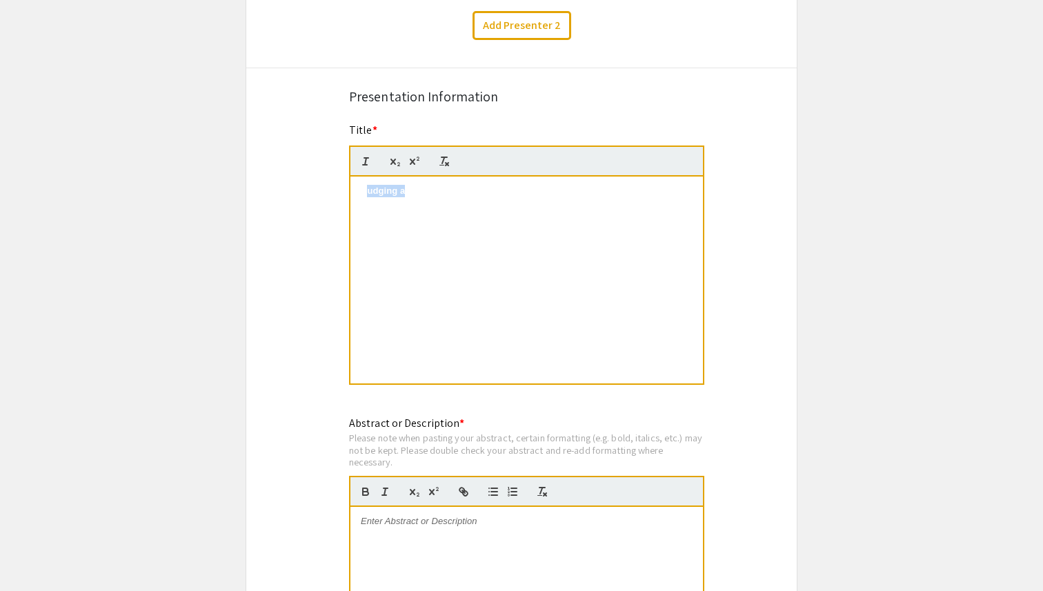
click at [366, 193] on strong "Nudging annd Waste Management: A Literature Revi" at bounding box center [474, 191] width 226 height 10
click at [444, 193] on strong "Nudging annd Waste Management: A Literature Revi" at bounding box center [474, 191] width 226 height 10
drag, startPoint x: 576, startPoint y: 195, endPoint x: 321, endPoint y: 195, distance: 255.3
click at [321, 195] on div "Symposium Presentation Submission Summer Undergraduate Research Showcase 2025 P…" at bounding box center [522, 512] width 552 height 2712
drag, startPoint x: 540, startPoint y: 197, endPoint x: 244, endPoint y: 200, distance: 295.4
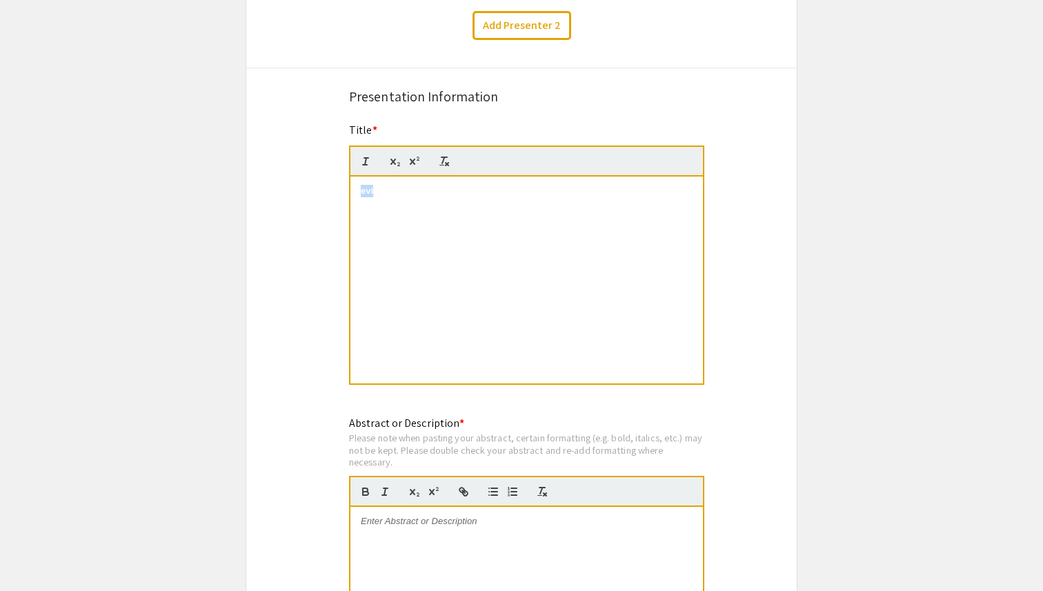
click at [244, 200] on app-submissions "Symposium Presentation Submission Summer Undergraduate Research Showcase 2025 P…" at bounding box center [521, 512] width 1043 height 2712
click at [265, 328] on div "Symposium Presentation Submission Summer Undergraduate Research Showcase 2025 P…" at bounding box center [522, 512] width 552 height 2712
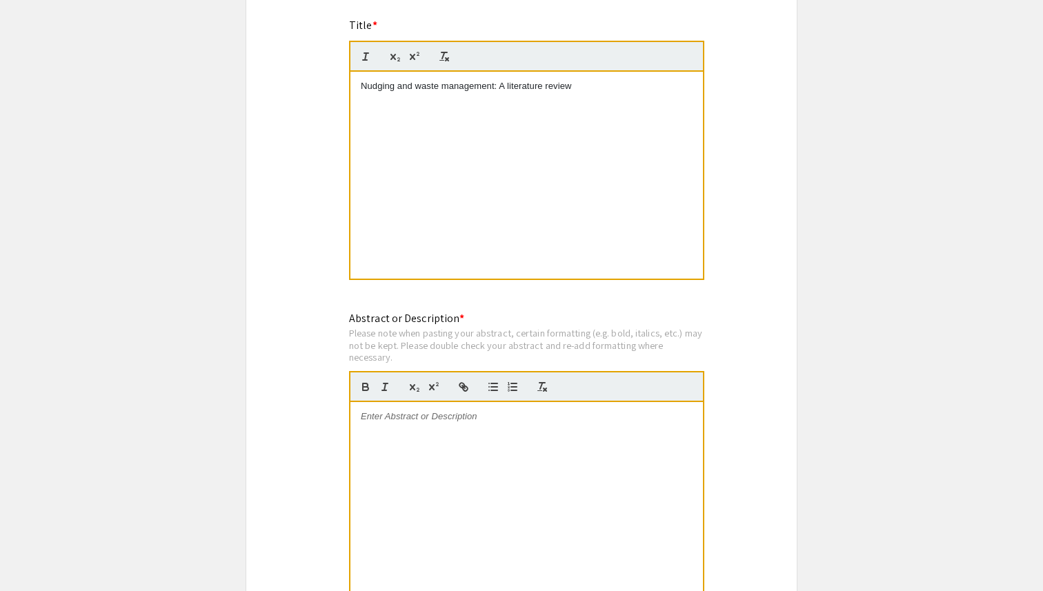
click at [432, 456] on div at bounding box center [527, 505] width 353 height 207
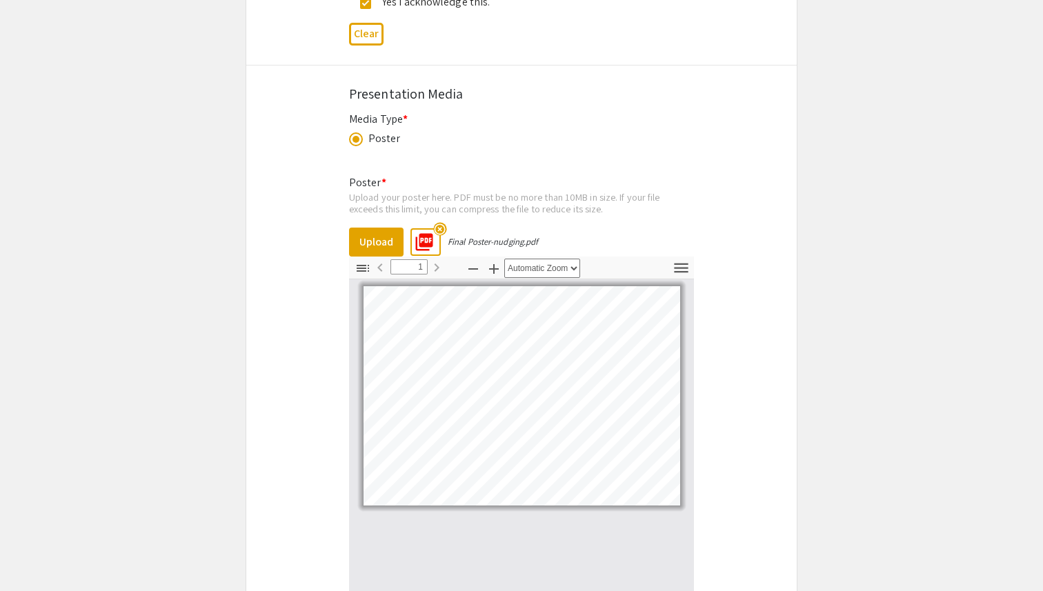
scroll to position [2145, 0]
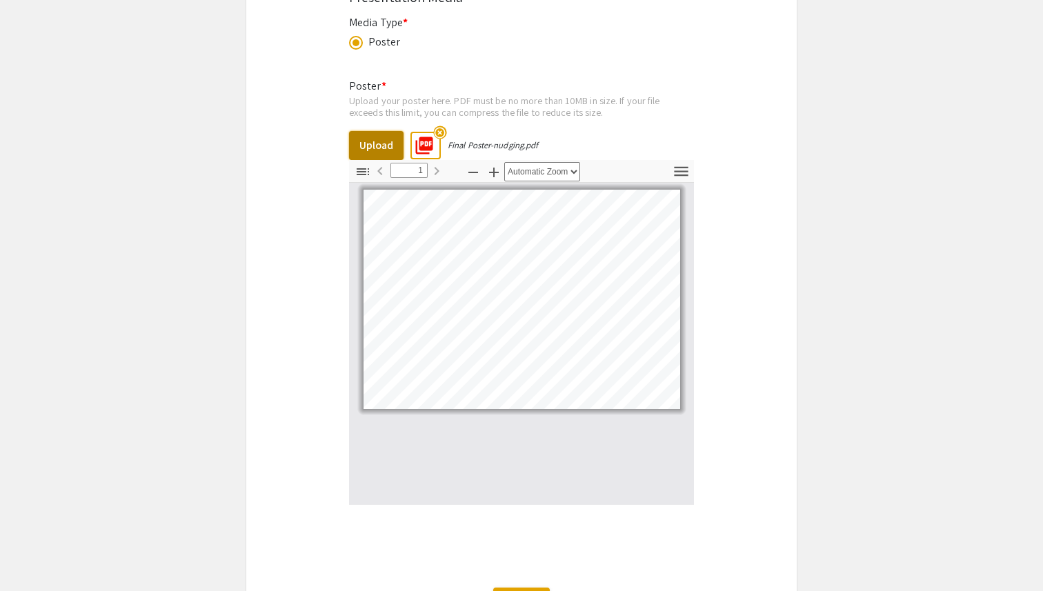
click at [382, 135] on button "Upload" at bounding box center [376, 145] width 55 height 29
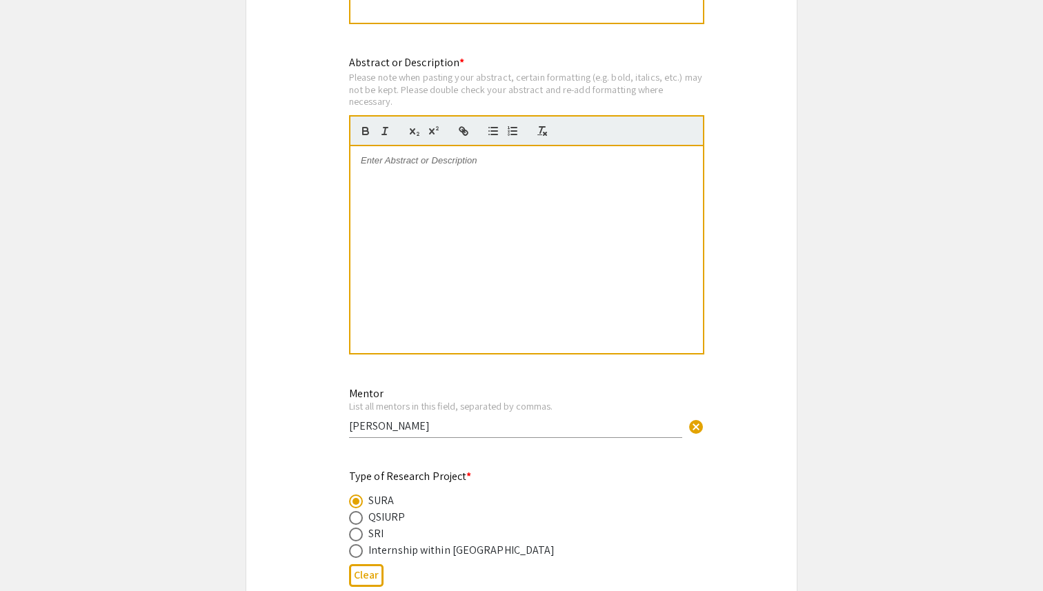
scroll to position [1287, 0]
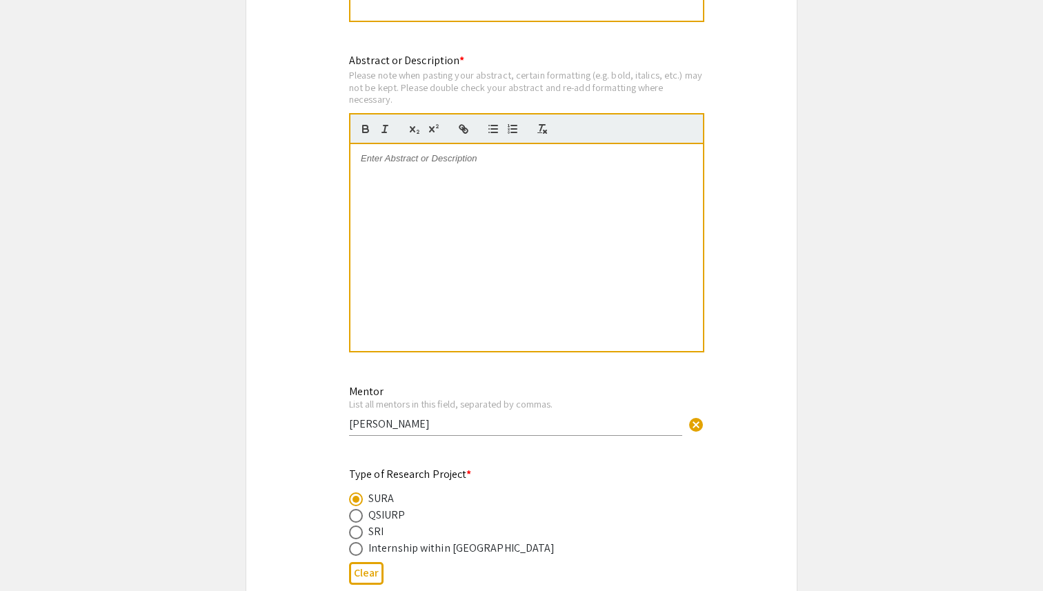
click at [455, 255] on div at bounding box center [527, 247] width 353 height 207
click at [462, 163] on p at bounding box center [527, 159] width 332 height 12
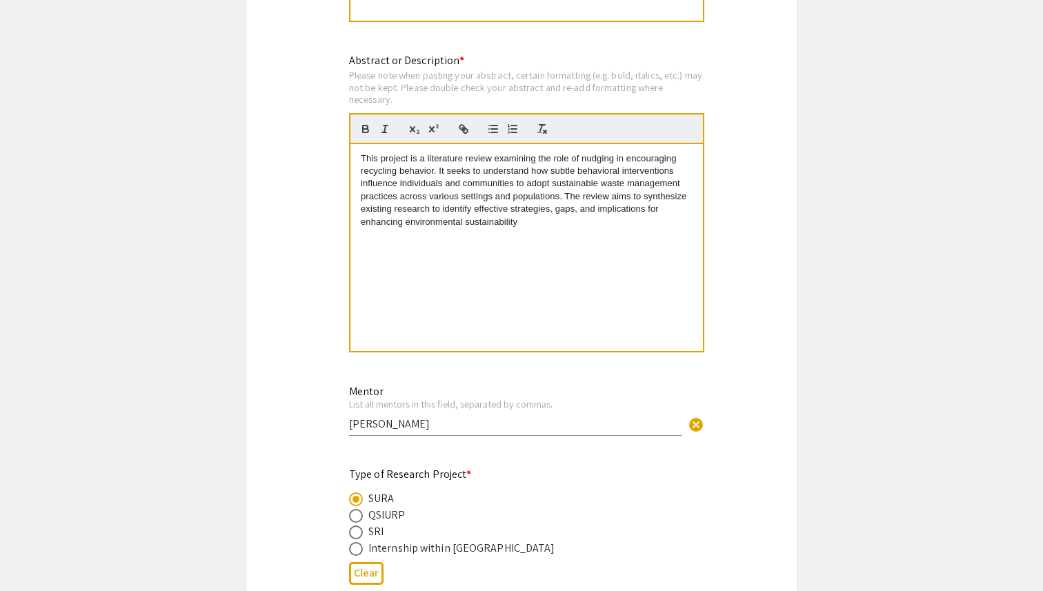
click at [316, 197] on div "Symposium Presentation Submission Summer Undergraduate Research Showcase 2025 P…" at bounding box center [522, 149] width 552 height 2712
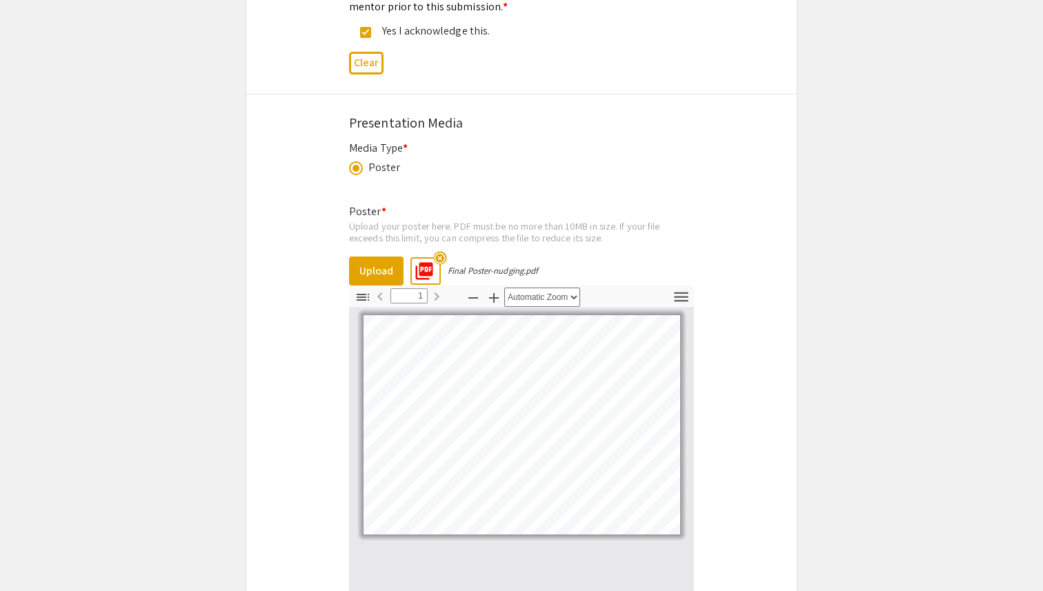
scroll to position [2265, 0]
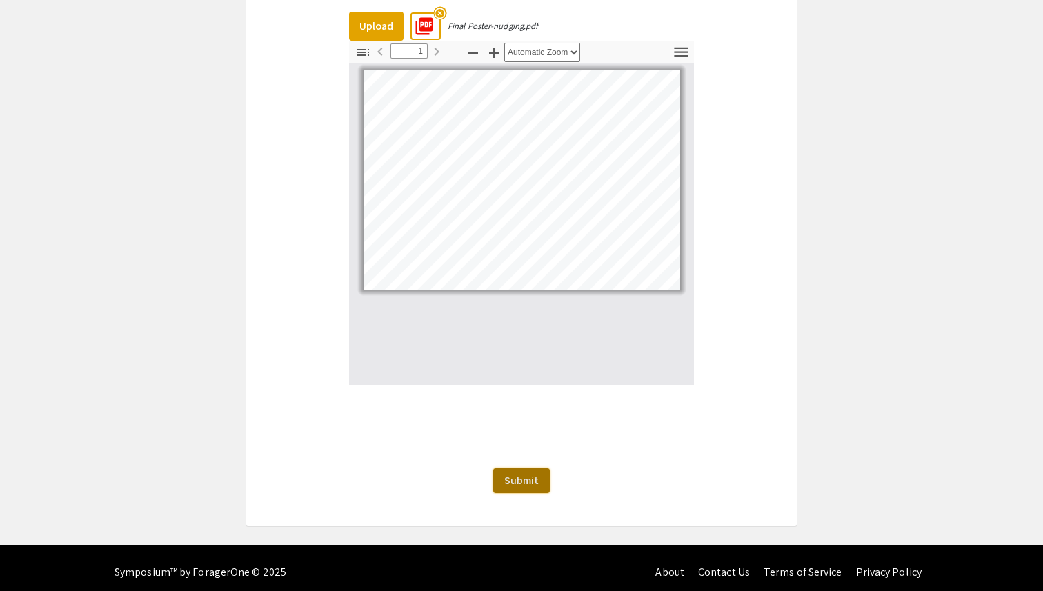
click at [513, 473] on span "Submit" at bounding box center [521, 480] width 35 height 14
click at [524, 480] on button "Submit" at bounding box center [521, 481] width 57 height 25
click at [534, 473] on span "Submit" at bounding box center [521, 480] width 35 height 14
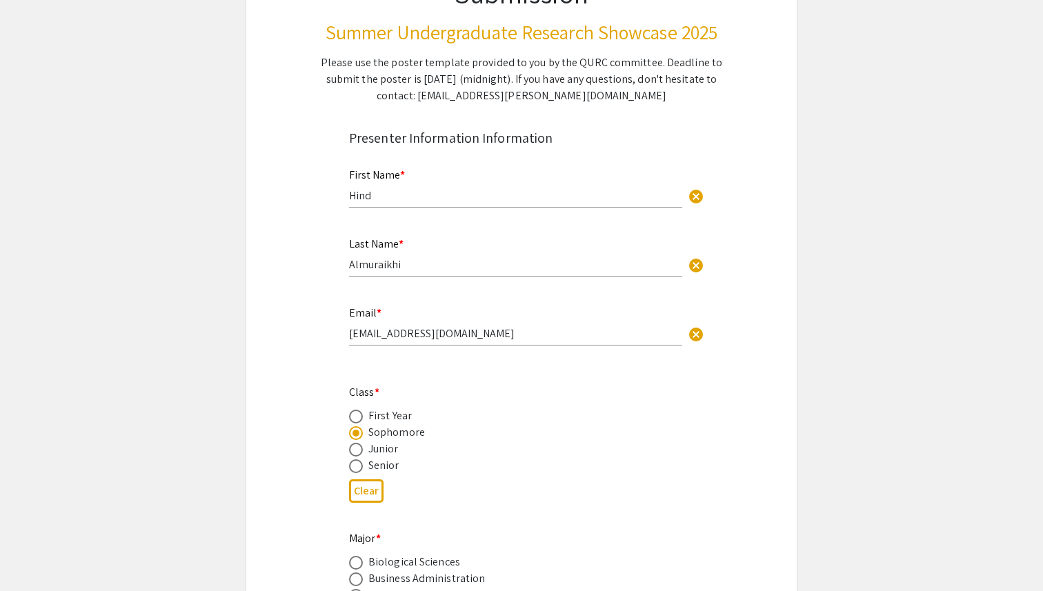
scroll to position [179, 0]
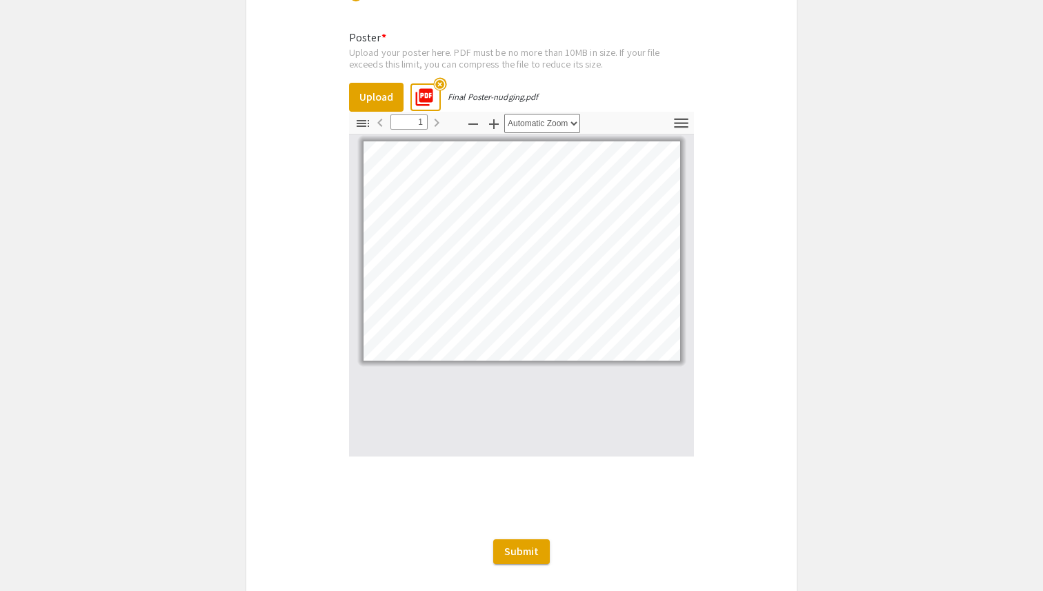
scroll to position [2238, 0]
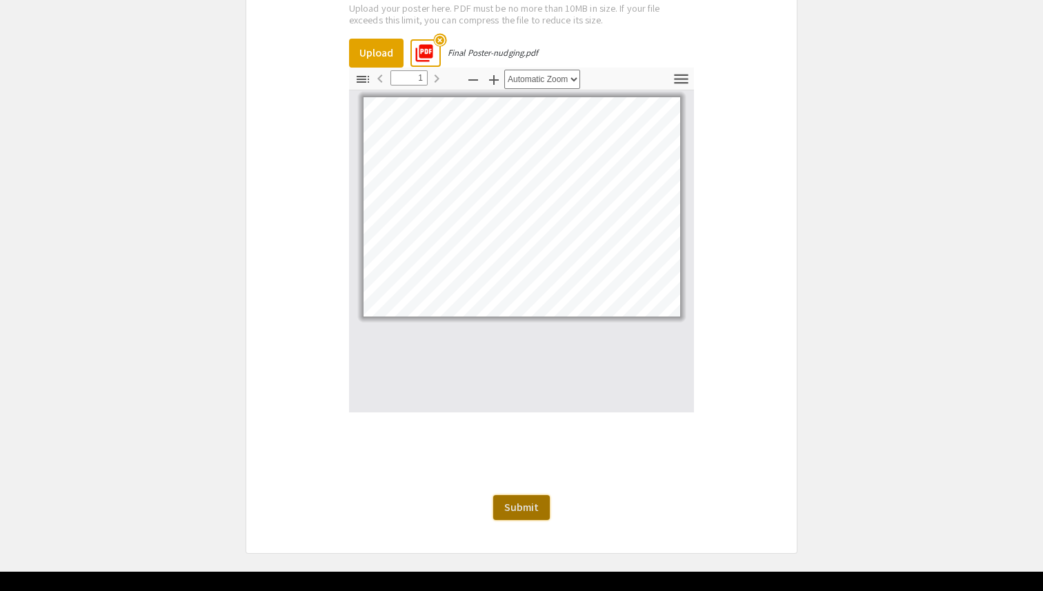
click at [498, 502] on button "Submit" at bounding box center [521, 507] width 57 height 25
click at [520, 510] on button "Submit" at bounding box center [521, 507] width 57 height 25
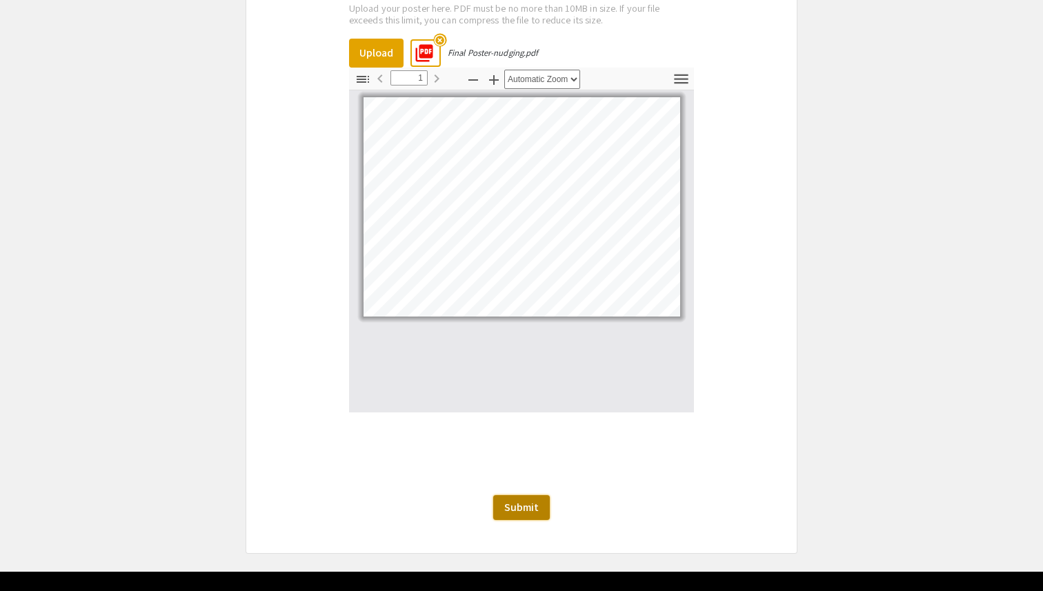
click at [518, 500] on span "Submit" at bounding box center [521, 507] width 35 height 14
click at [525, 500] on span "Submit" at bounding box center [521, 507] width 35 height 14
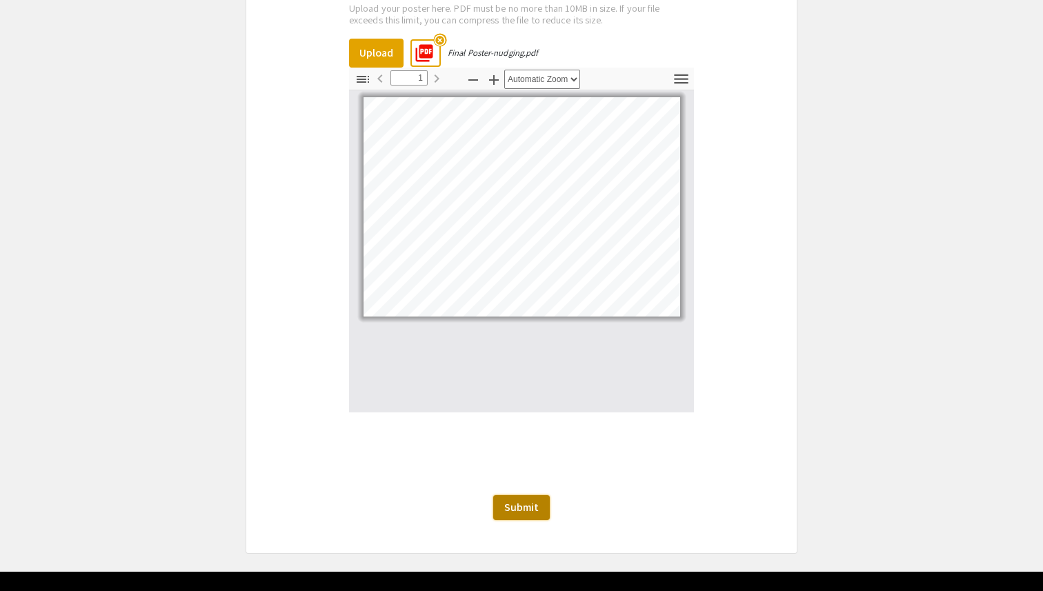
click at [525, 500] on span "Submit" at bounding box center [521, 507] width 35 height 14
click at [521, 500] on span "Submit" at bounding box center [521, 507] width 35 height 14
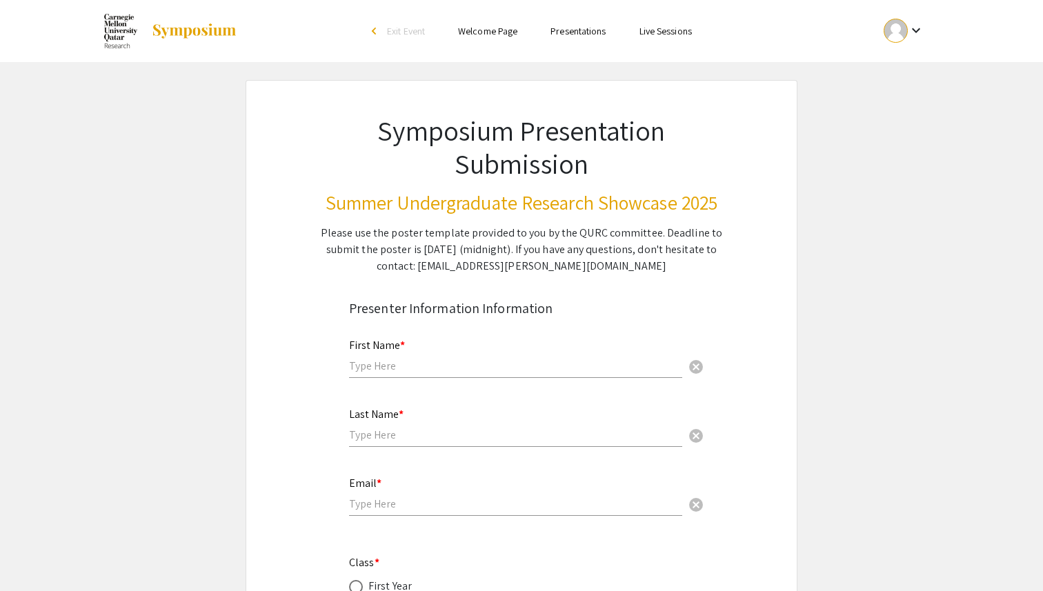
click at [407, 368] on input "text" at bounding box center [515, 366] width 333 height 14
type input "Hind"
click at [423, 418] on div "Last Name * cancel" at bounding box center [515, 421] width 333 height 52
click at [423, 426] on div "Last Name * cancel" at bounding box center [515, 421] width 333 height 52
type input "Almuraikhi"
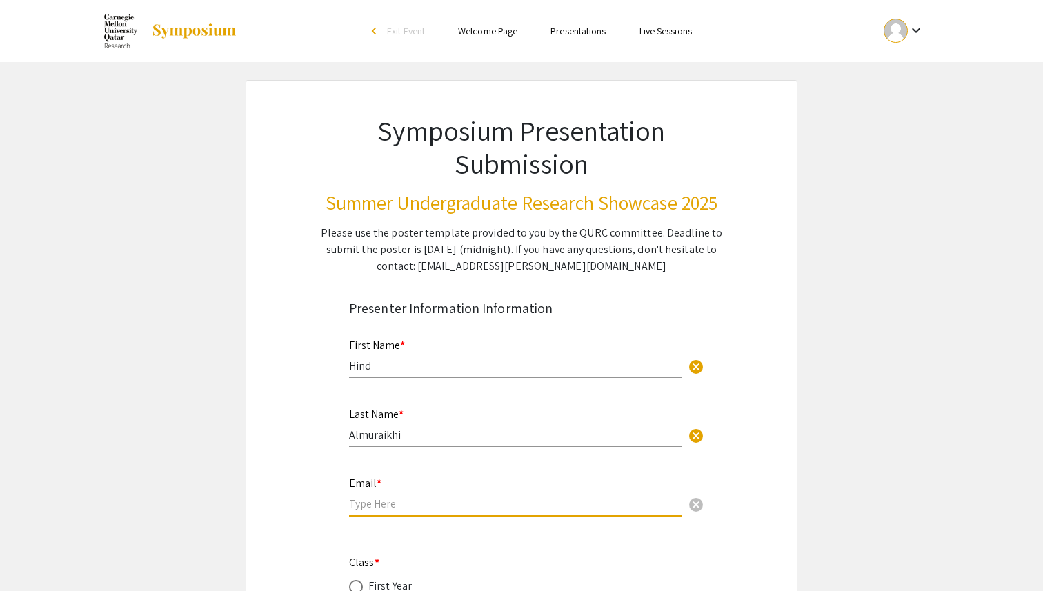
click at [444, 501] on input "email" at bounding box center [515, 504] width 333 height 14
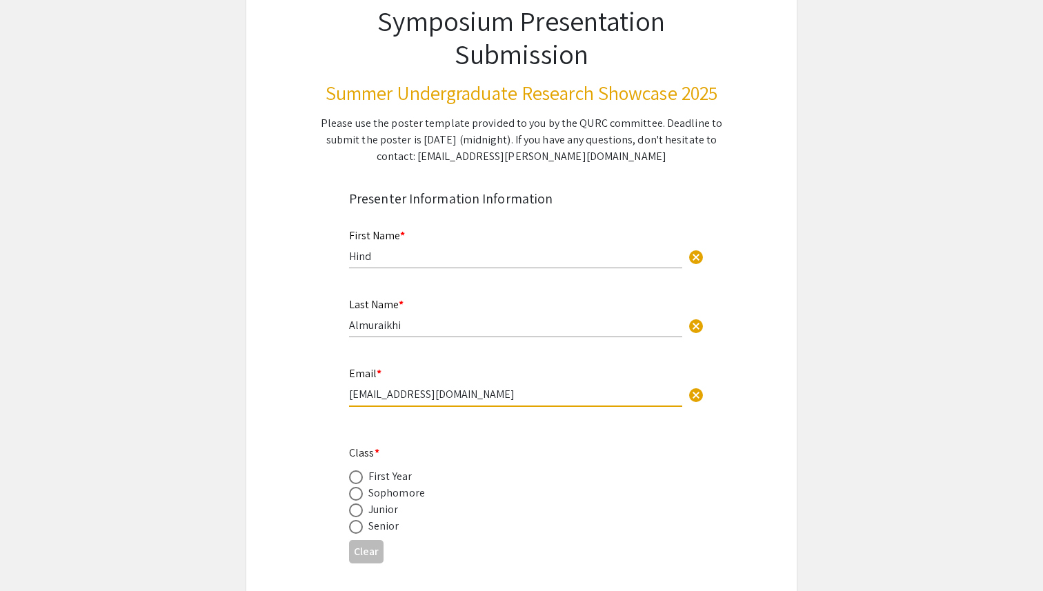
type input "halmurai@qatar.cmu.edu"
click at [363, 501] on label at bounding box center [358, 494] width 19 height 14
click at [363, 501] on input "radio" at bounding box center [356, 494] width 14 height 14
radio input "true"
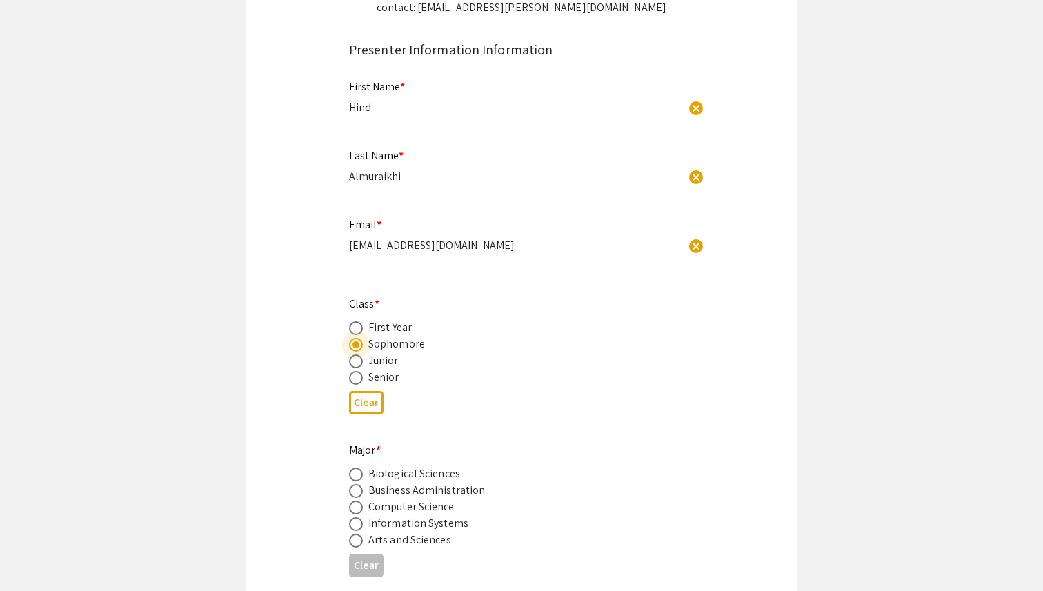
scroll to position [263, 0]
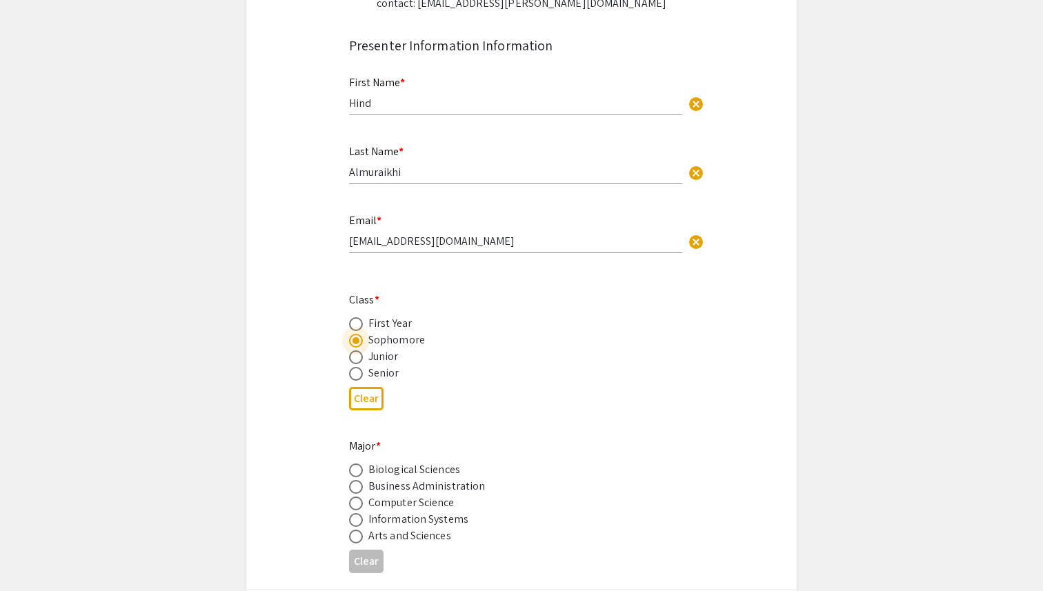
click at [358, 530] on mat-radio-button at bounding box center [358, 536] width 19 height 17
click at [358, 536] on span at bounding box center [356, 537] width 14 height 14
click at [358, 536] on input "radio" at bounding box center [356, 537] width 14 height 14
radio input "true"
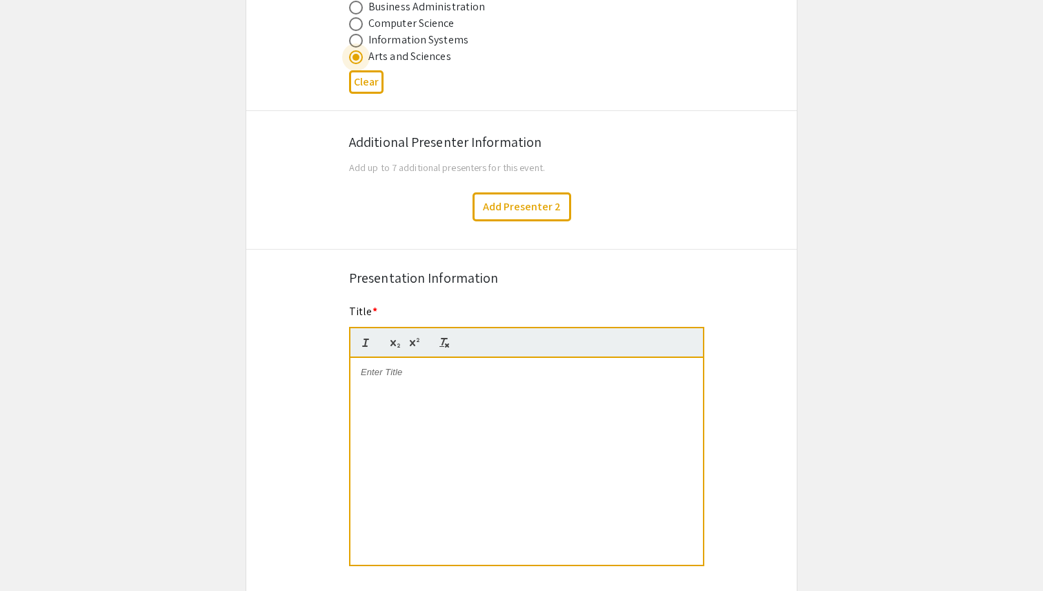
scroll to position [803, 0]
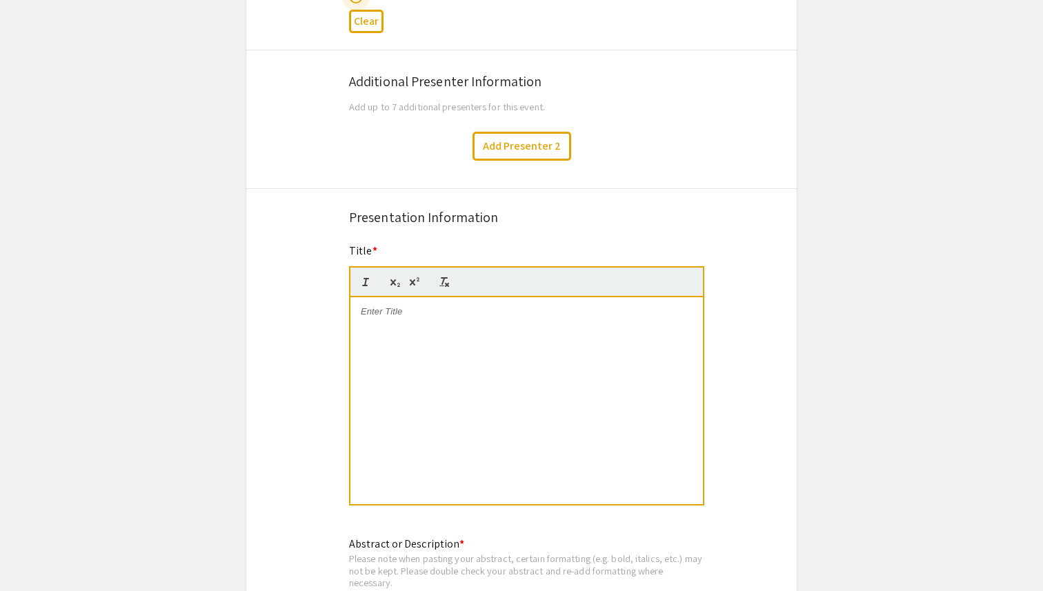
click at [415, 326] on div at bounding box center [527, 400] width 353 height 207
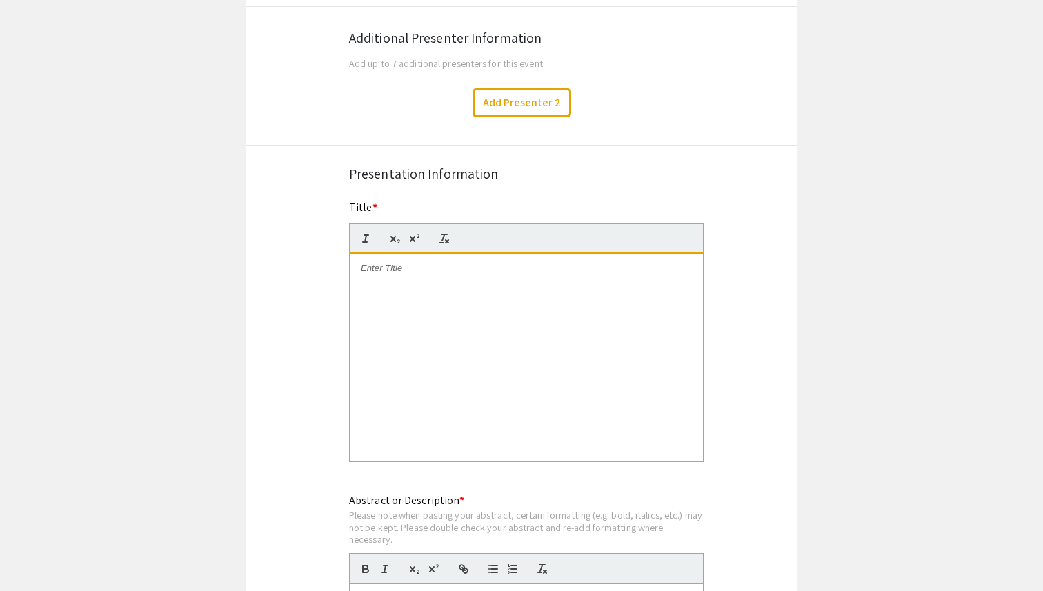
scroll to position [840, 0]
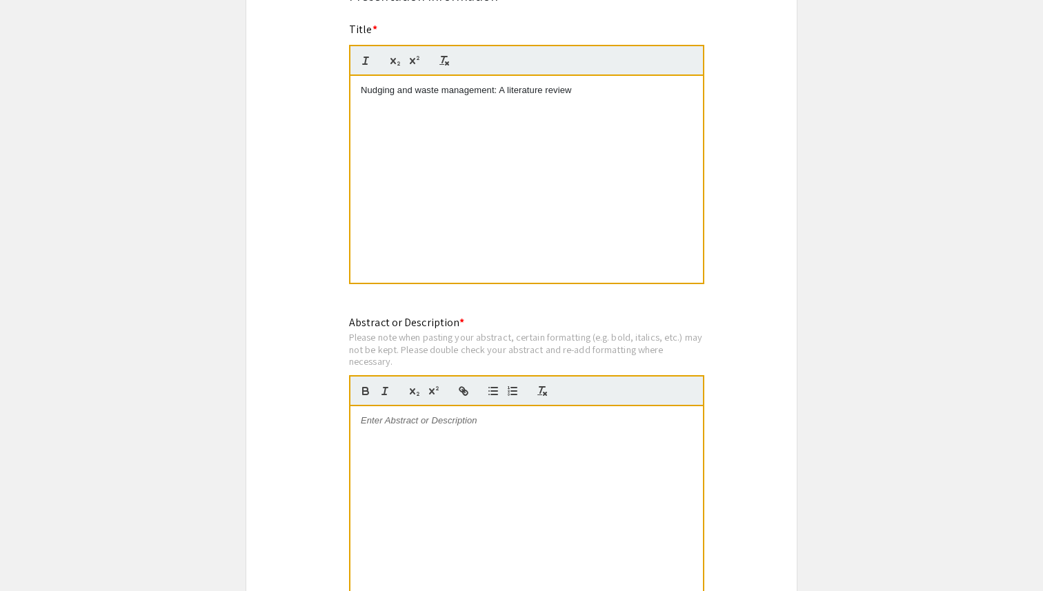
click at [442, 422] on p at bounding box center [527, 421] width 332 height 12
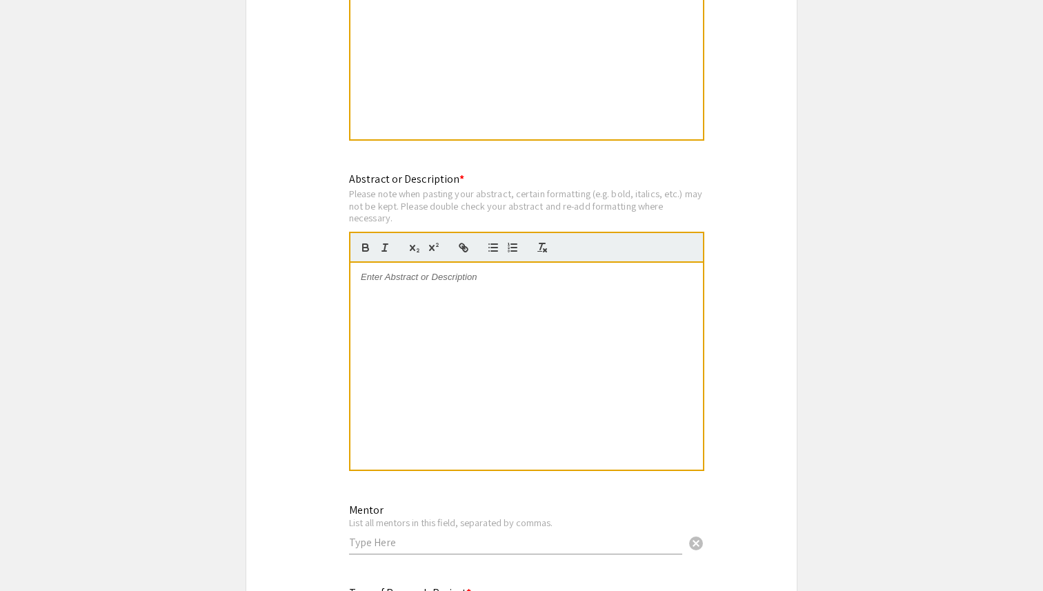
scroll to position [1183, 0]
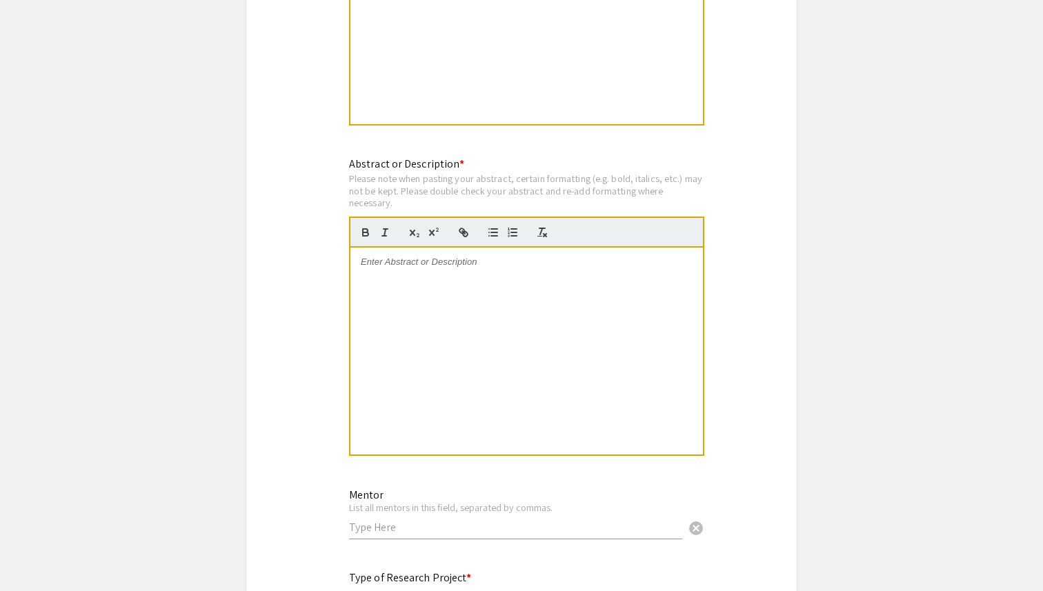
click at [331, 348] on div "Symposium Presentation Submission Summer Undergraduate Research Showcase 2025 P…" at bounding box center [522, 9] width 552 height 2224
click at [442, 268] on p at bounding box center [527, 262] width 332 height 12
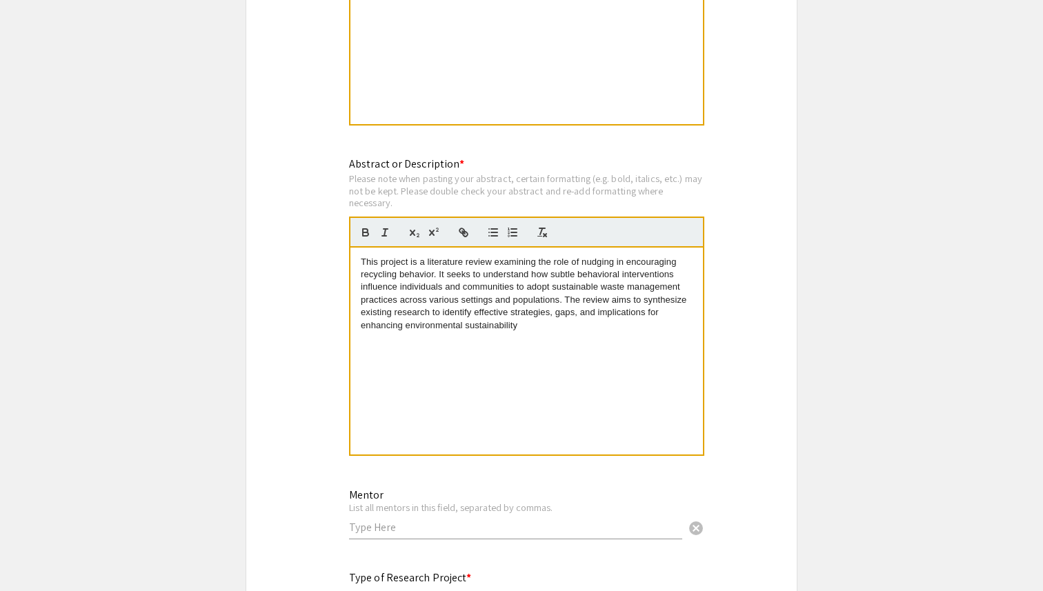
click at [233, 417] on app-submissions "Symposium Presentation Submission Summer Undergraduate Research Showcase 2025 P…" at bounding box center [521, 9] width 1043 height 2224
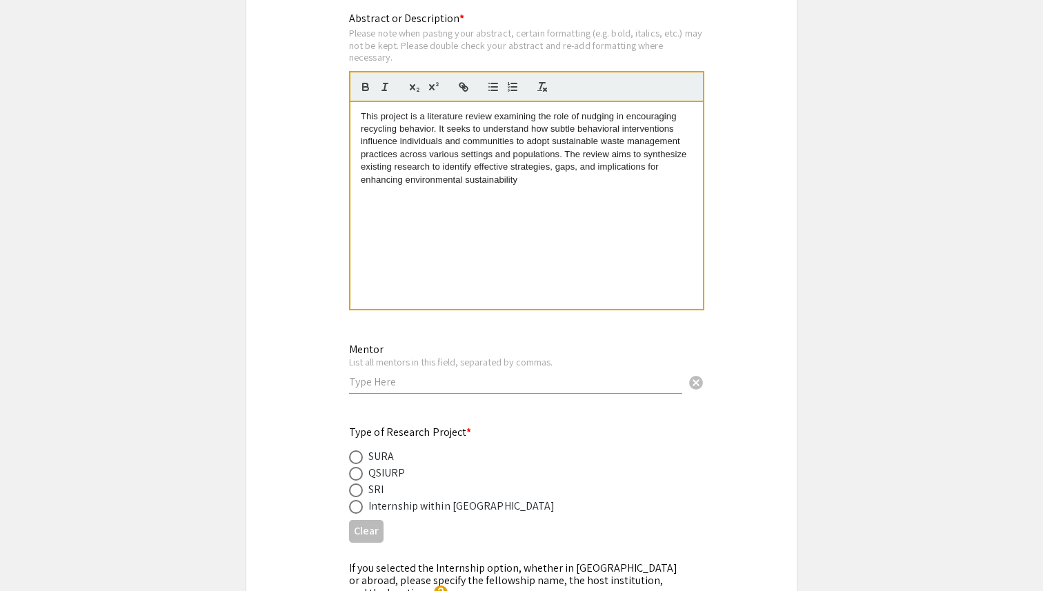
scroll to position [1330, 0]
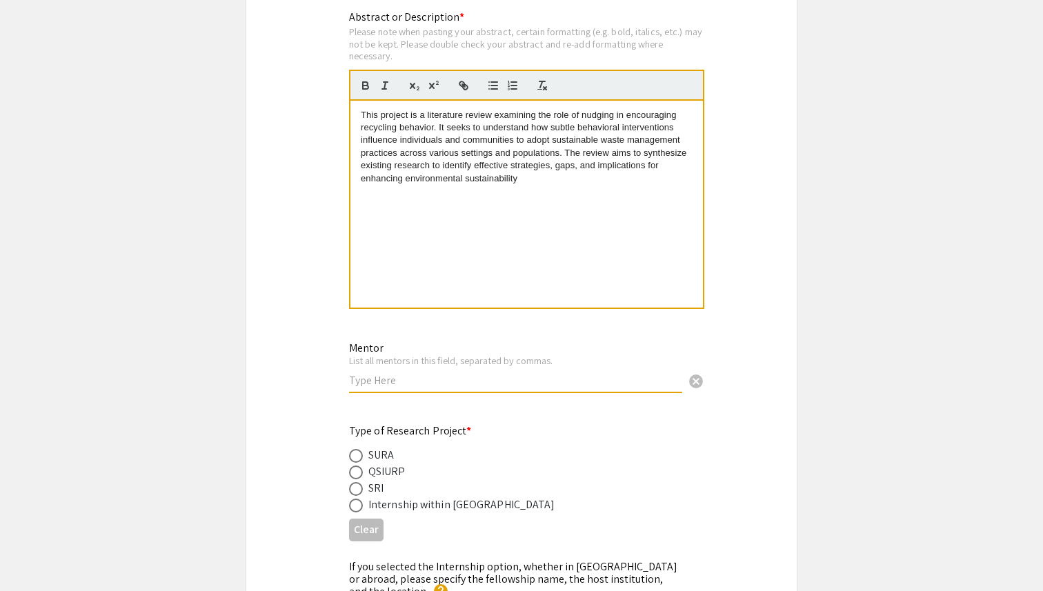
click at [438, 377] on input "text" at bounding box center [515, 380] width 333 height 14
type input "Professor Jocelyn Belanger"
click at [357, 460] on span at bounding box center [356, 456] width 14 height 14
click at [357, 460] on input "radio" at bounding box center [356, 456] width 14 height 14
radio input "true"
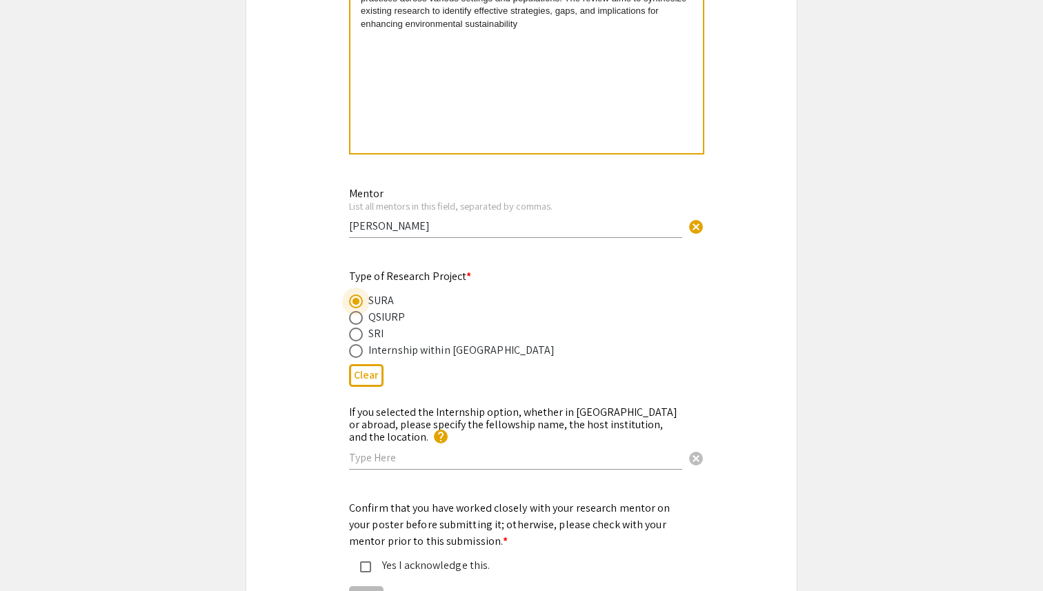
click at [326, 466] on div "If you selected the Internship option, whether in Qatar or abroad, please speci…" at bounding box center [521, 445] width 551 height 83
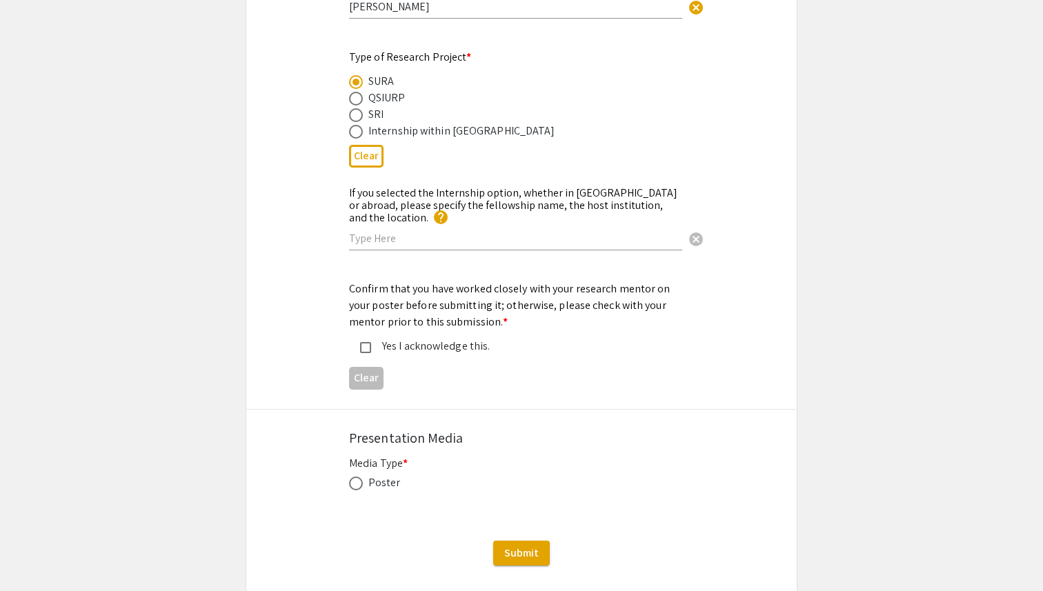
scroll to position [1748, 0]
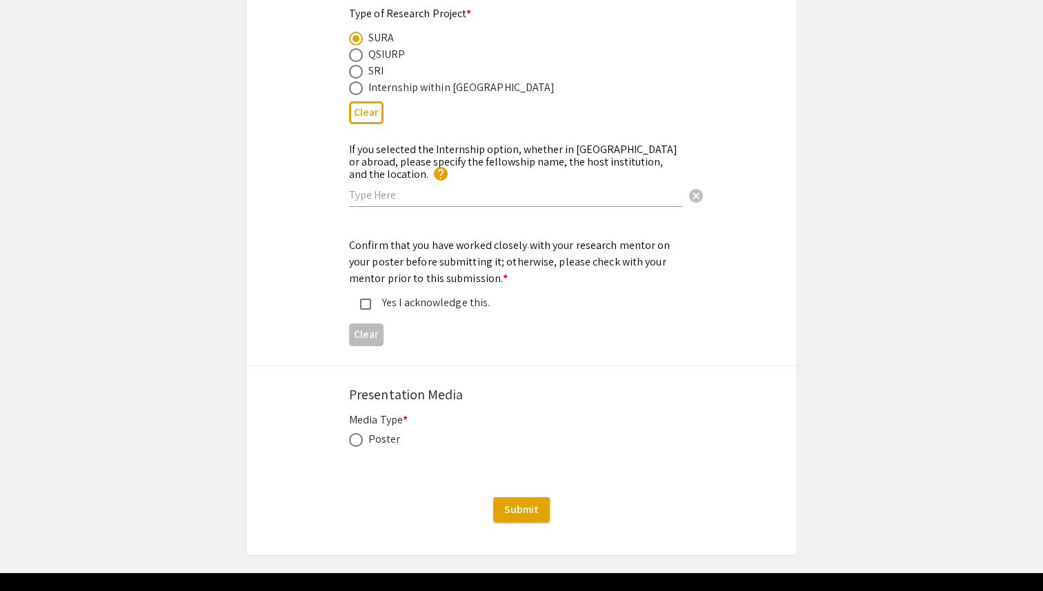
click at [361, 299] on mat-pseudo-checkbox at bounding box center [365, 304] width 11 height 11
click at [358, 435] on span at bounding box center [356, 440] width 14 height 14
click at [358, 435] on input "radio" at bounding box center [356, 440] width 14 height 14
radio input "true"
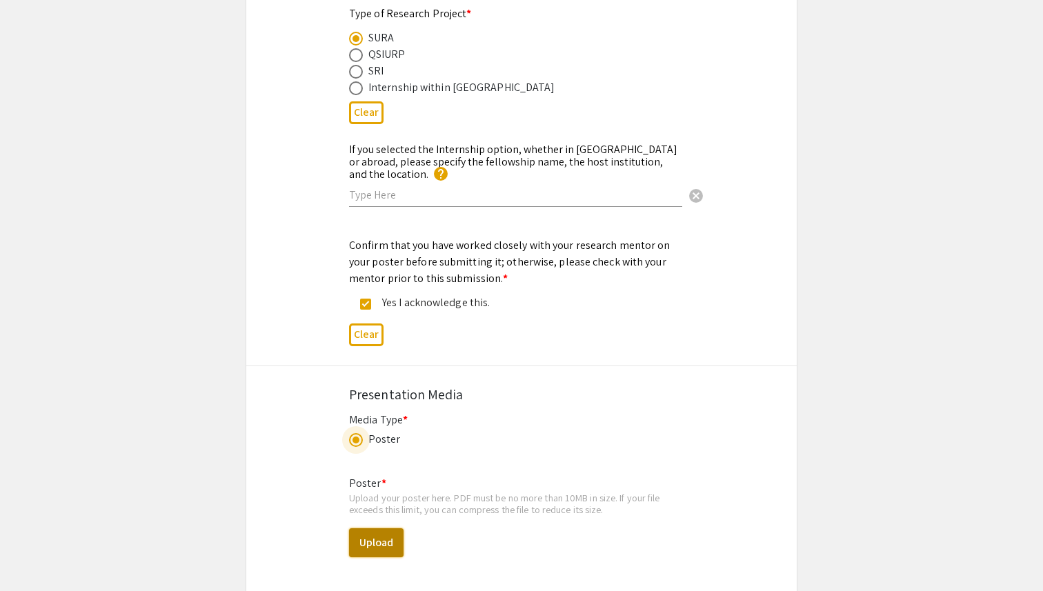
click at [371, 531] on button "Upload" at bounding box center [376, 543] width 55 height 29
select select "custom"
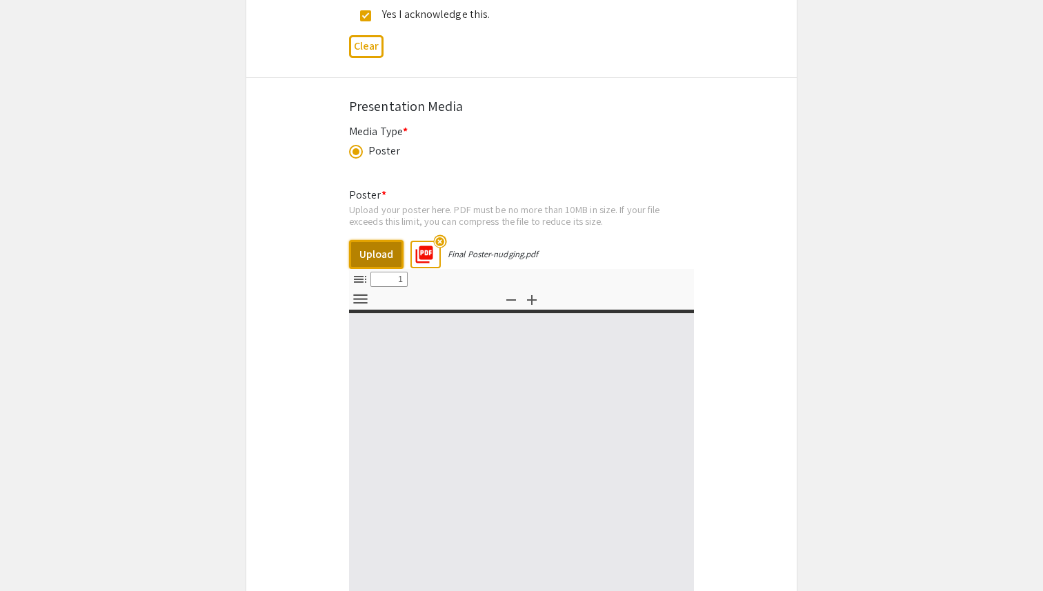
type input "0"
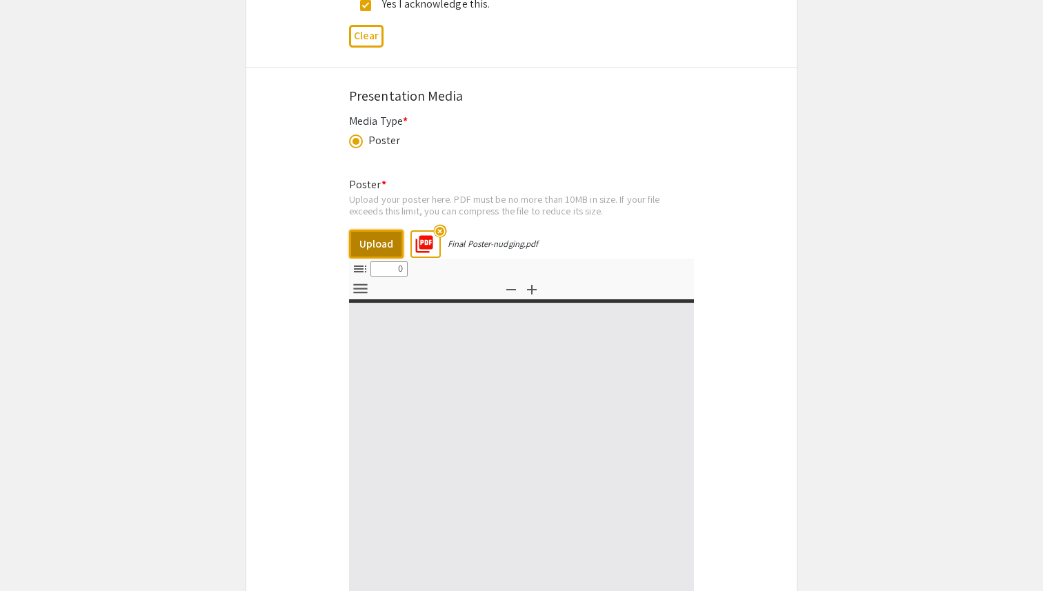
select select "custom"
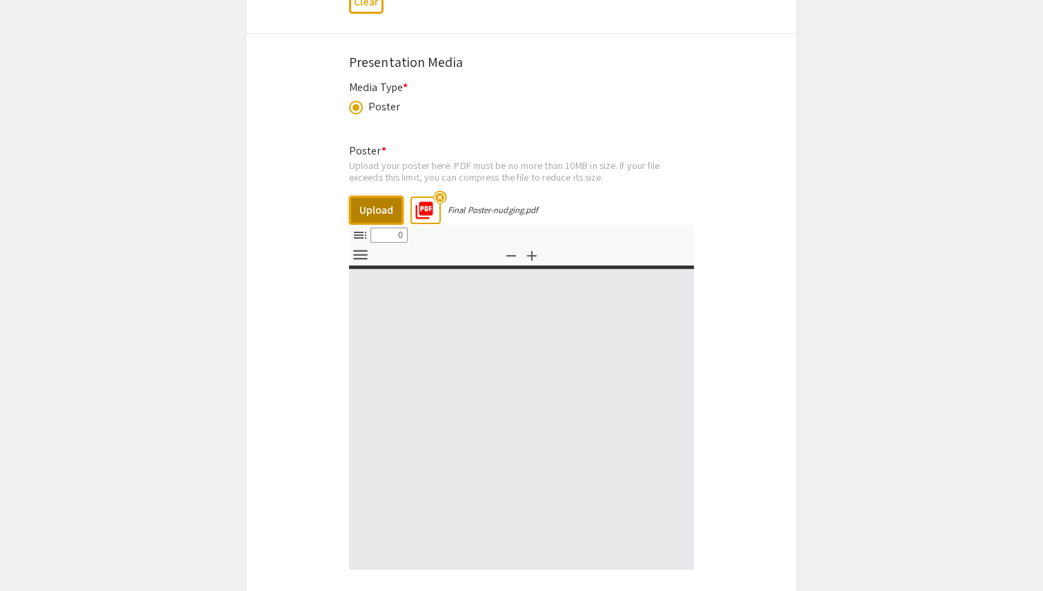
type input "1"
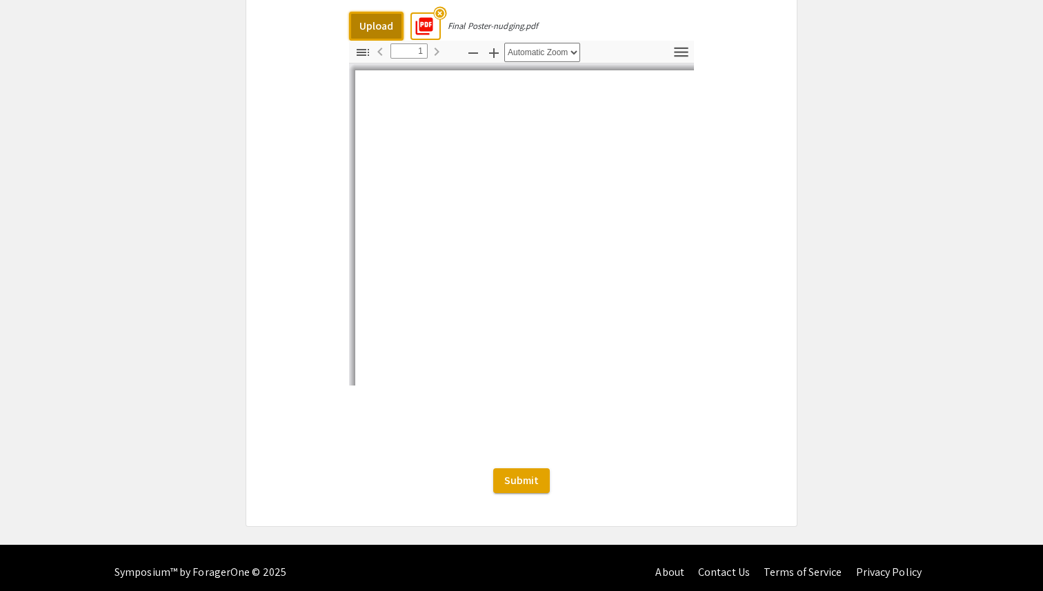
select select "auto"
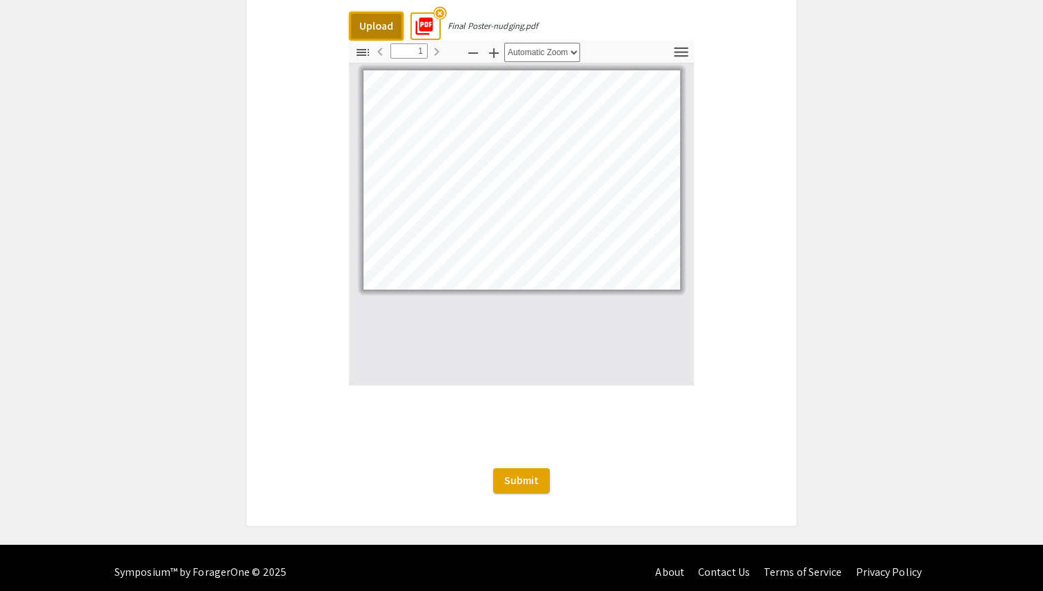
scroll to position [2241, 0]
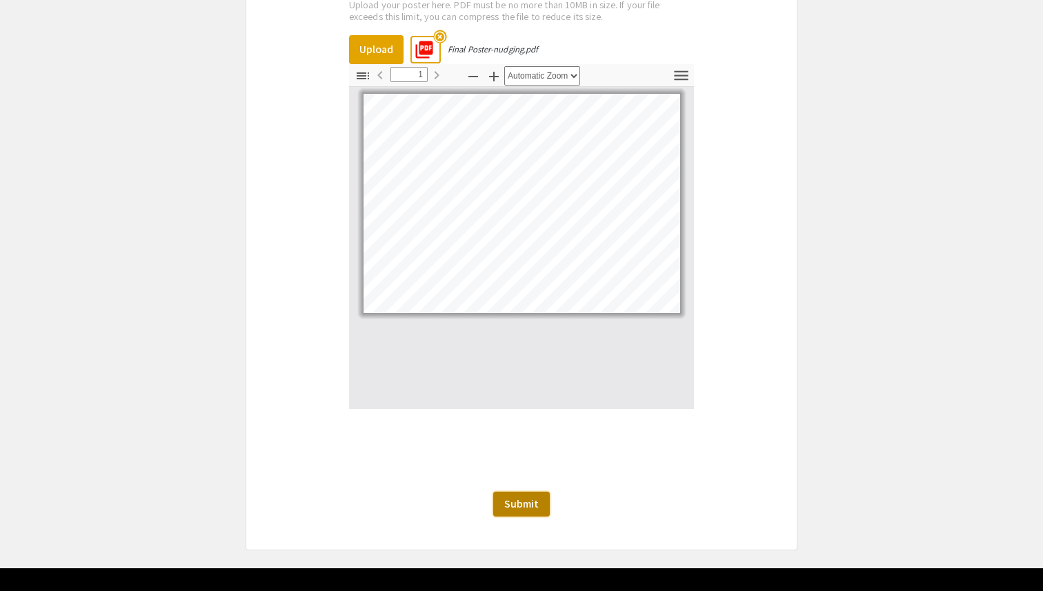
click at [533, 498] on span "Submit" at bounding box center [521, 504] width 35 height 14
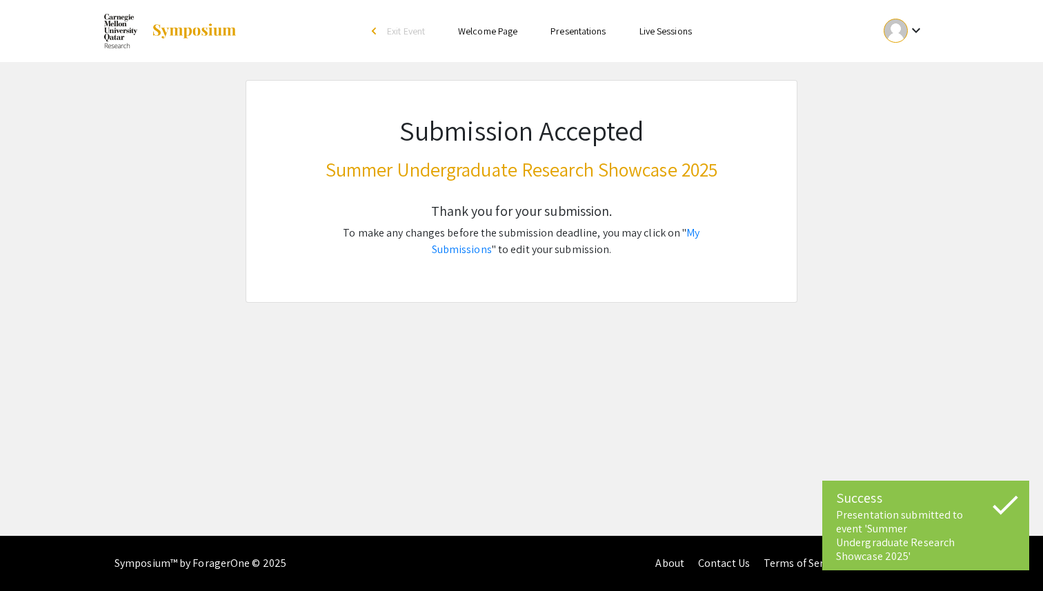
scroll to position [0, 0]
click at [481, 35] on link "Welcome Page" at bounding box center [487, 31] width 59 height 12
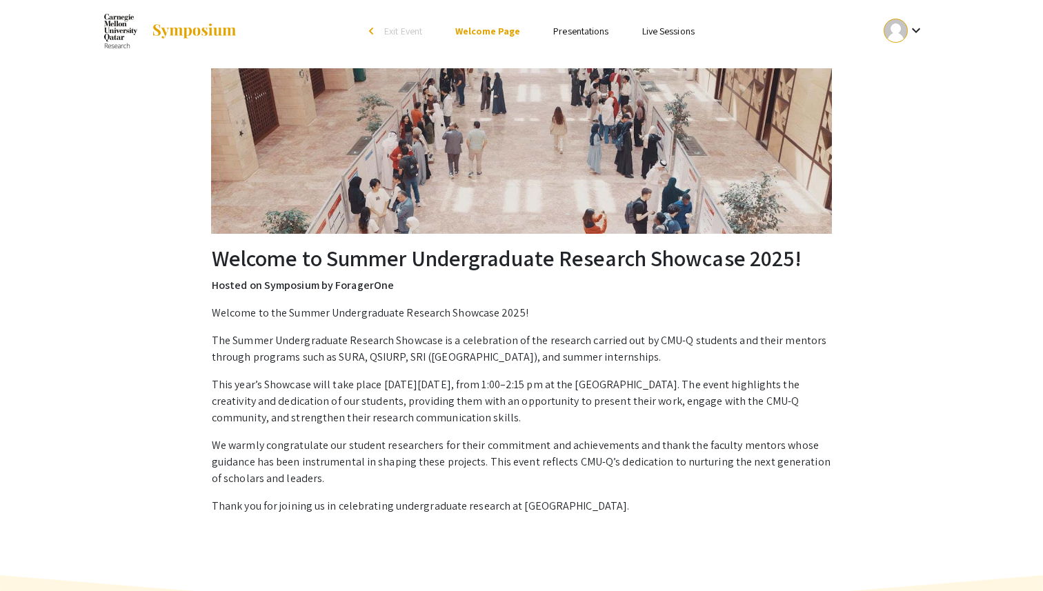
click at [387, 39] on ul "Skip navigation arrow_back_ios Exit Event Welcome Page Presentations Live Sessi…" at bounding box center [521, 31] width 275 height 62
click at [404, 32] on span "Exit Event" at bounding box center [403, 31] width 38 height 12
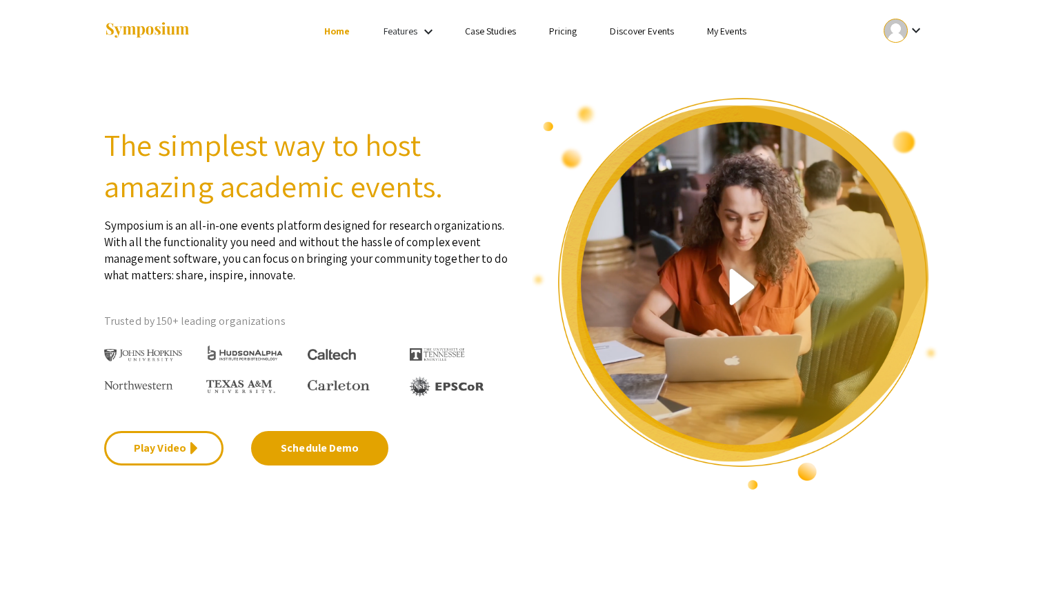
click at [638, 27] on link "Discover Events" at bounding box center [642, 31] width 64 height 12
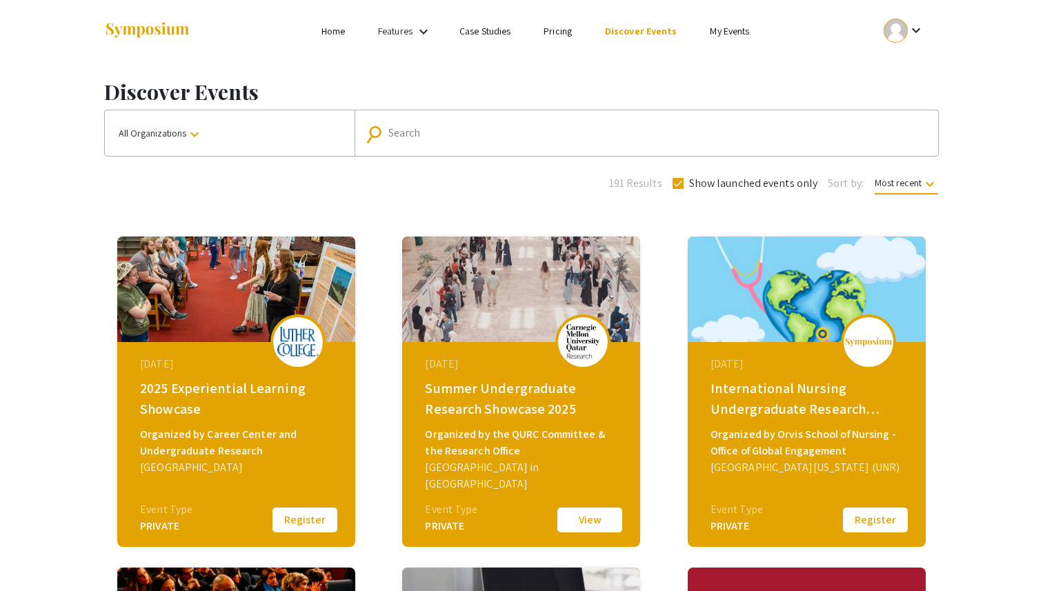
click at [911, 34] on mat-icon "keyboard_arrow_down" at bounding box center [916, 30] width 17 height 17
click at [907, 127] on button "Sign out" at bounding box center [911, 134] width 85 height 33
